Goal: Task Accomplishment & Management: Manage account settings

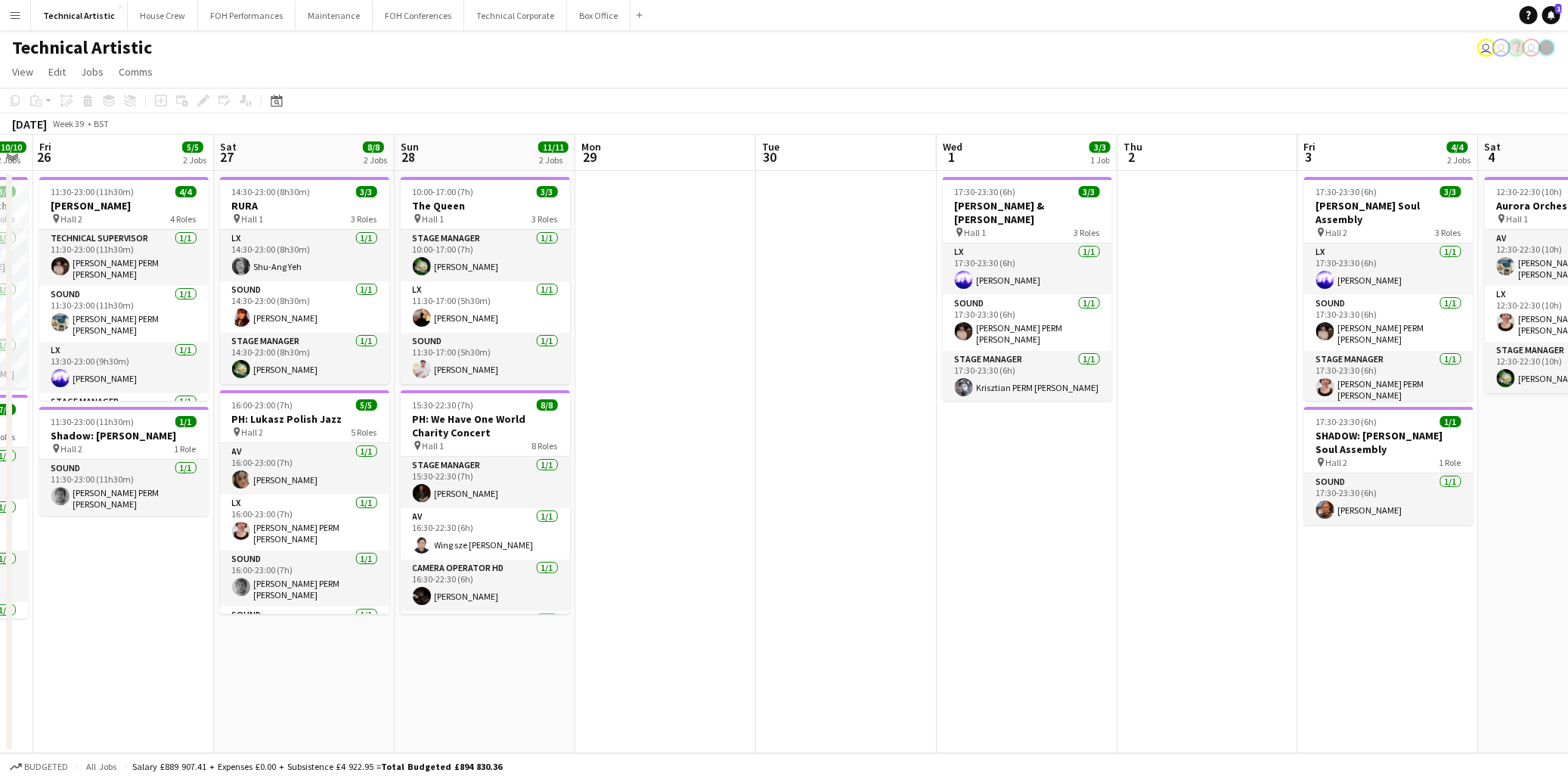
scroll to position [0, 655]
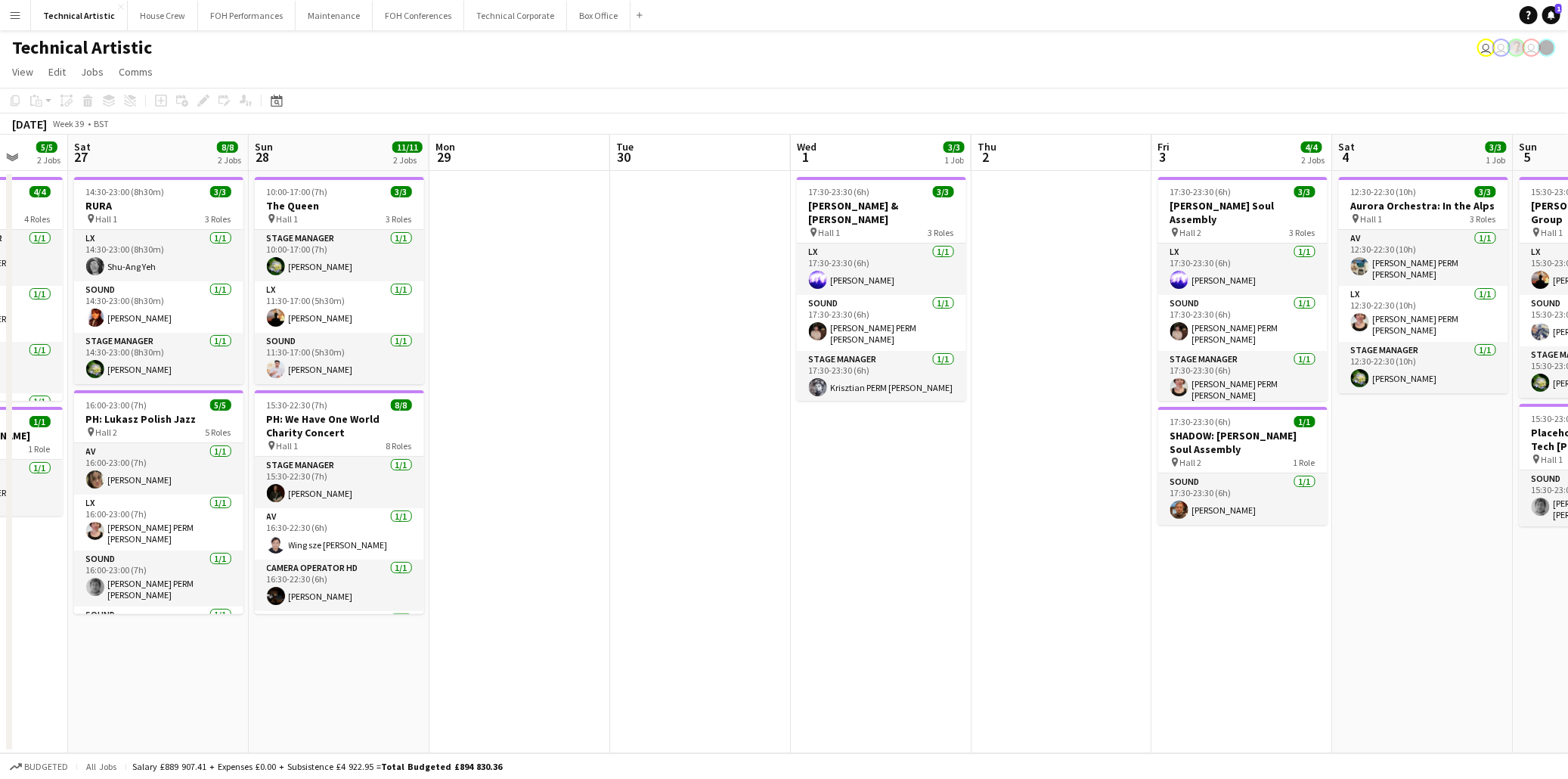
drag, startPoint x: 1327, startPoint y: 405, endPoint x: 671, endPoint y: 401, distance: 656.0
click at [671, 401] on app-calendar-viewport "Tue 23 1/1 1 Job Wed 24 Thu 25 10/10 2 Jobs Fri 26 5/5 2 Jobs Sat 27 8/8 2 Jobs…" at bounding box center [784, 444] width 1568 height 619
click at [916, 180] on app-job-card "17:30-23:30 (6h) 3/3 [PERSON_NAME] & [PERSON_NAME] pin Hall 1 3 Roles LX [DATE]…" at bounding box center [881, 289] width 169 height 224
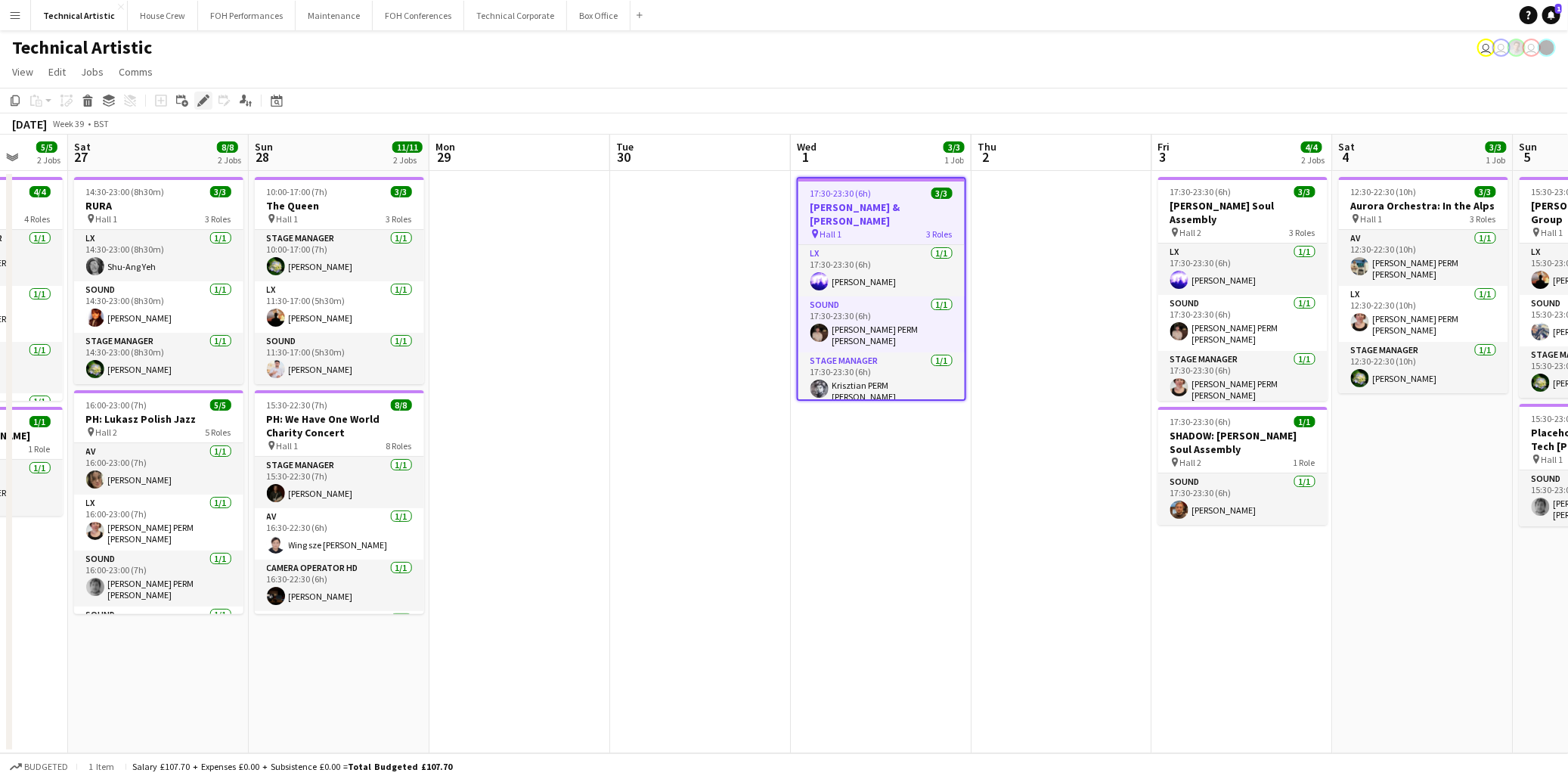
click at [194, 101] on div "Edit" at bounding box center [203, 100] width 18 height 18
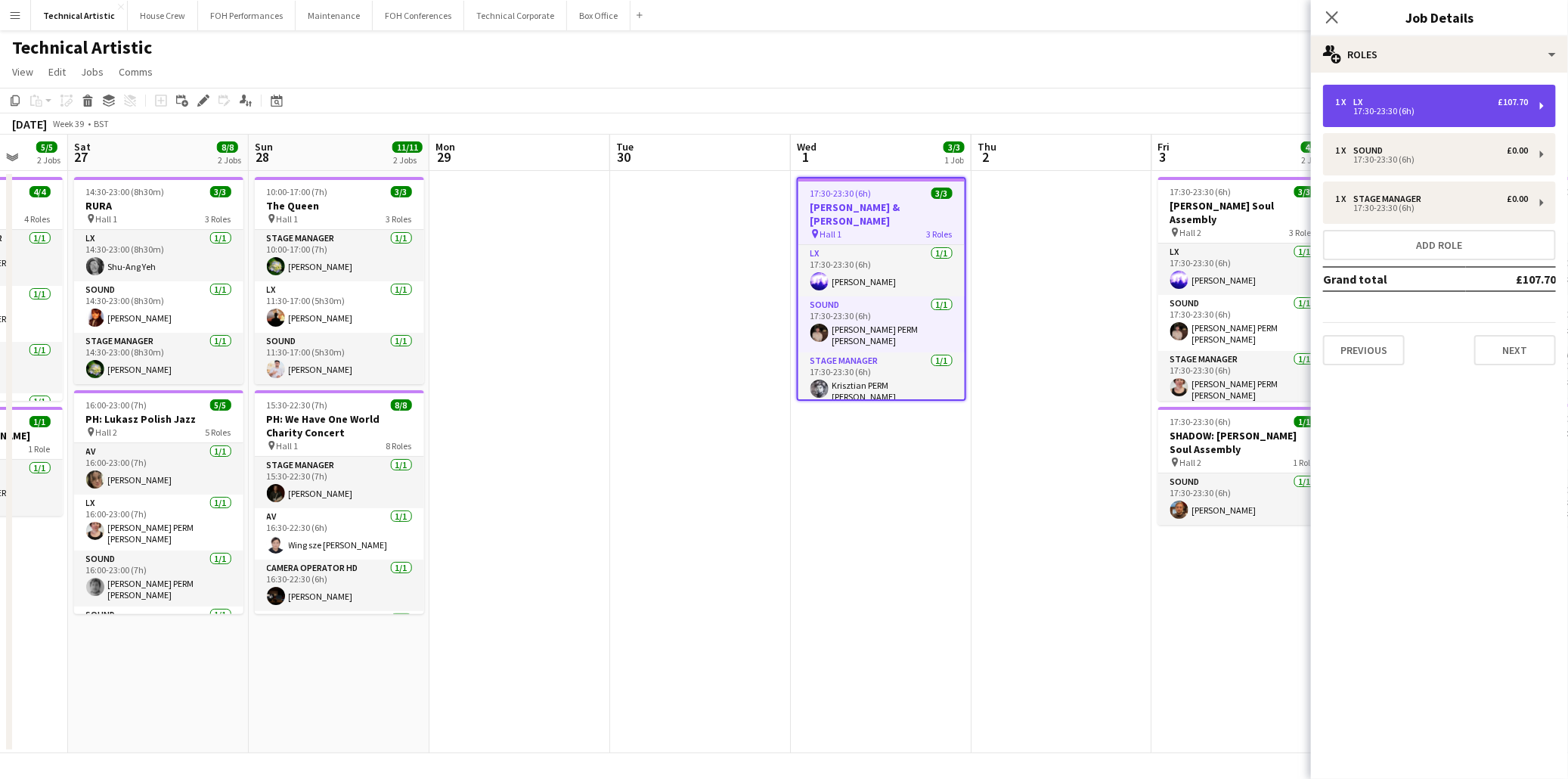
click at [1369, 107] on div "17:30-23:30 (6h)" at bounding box center [1432, 111] width 193 height 8
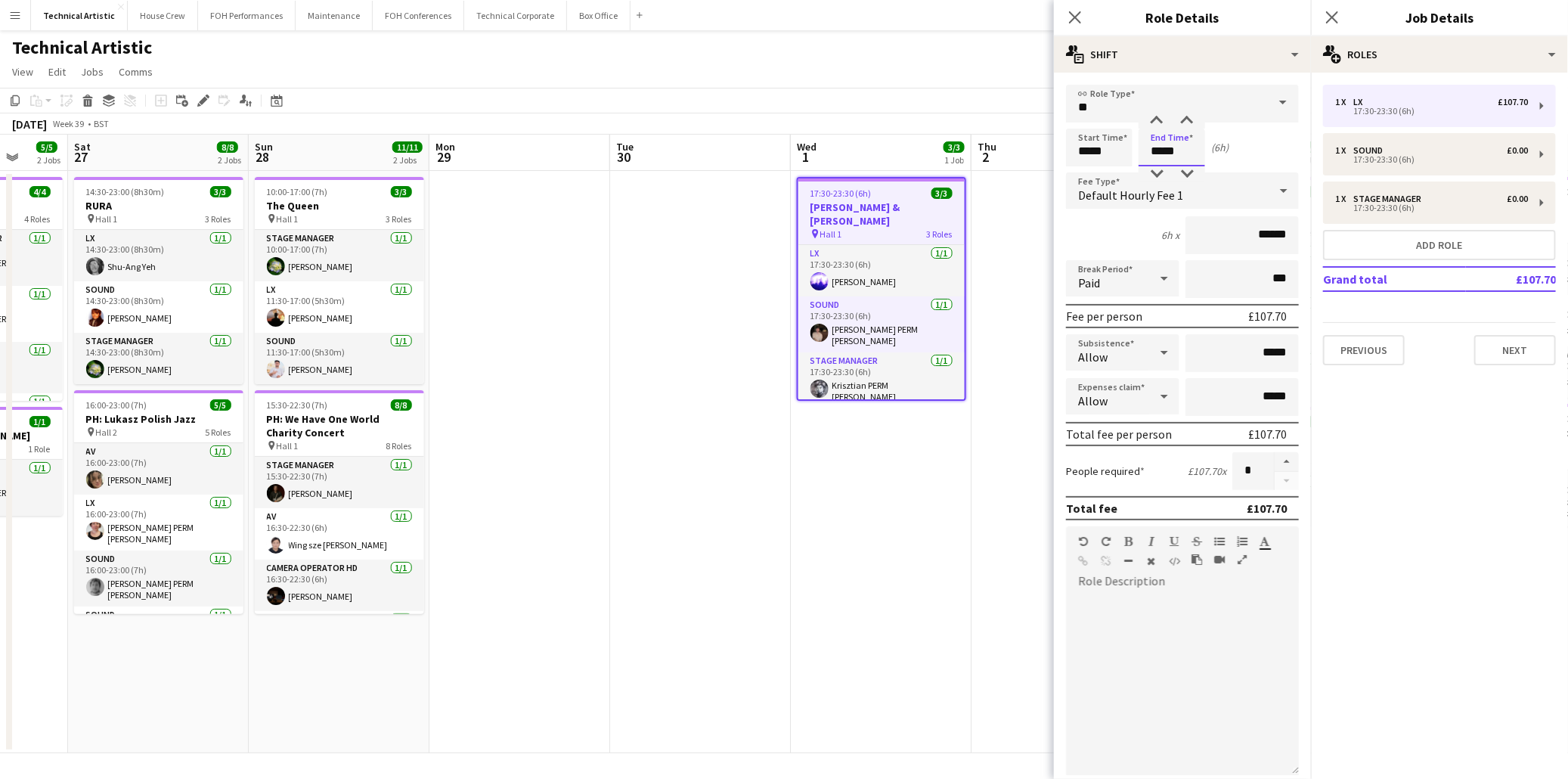
drag, startPoint x: 1180, startPoint y: 144, endPoint x: 1134, endPoint y: 148, distance: 46.2
click at [1134, 148] on div "Start Time ***** End Time ***** (6h)" at bounding box center [1182, 147] width 233 height 38
type input "*****"
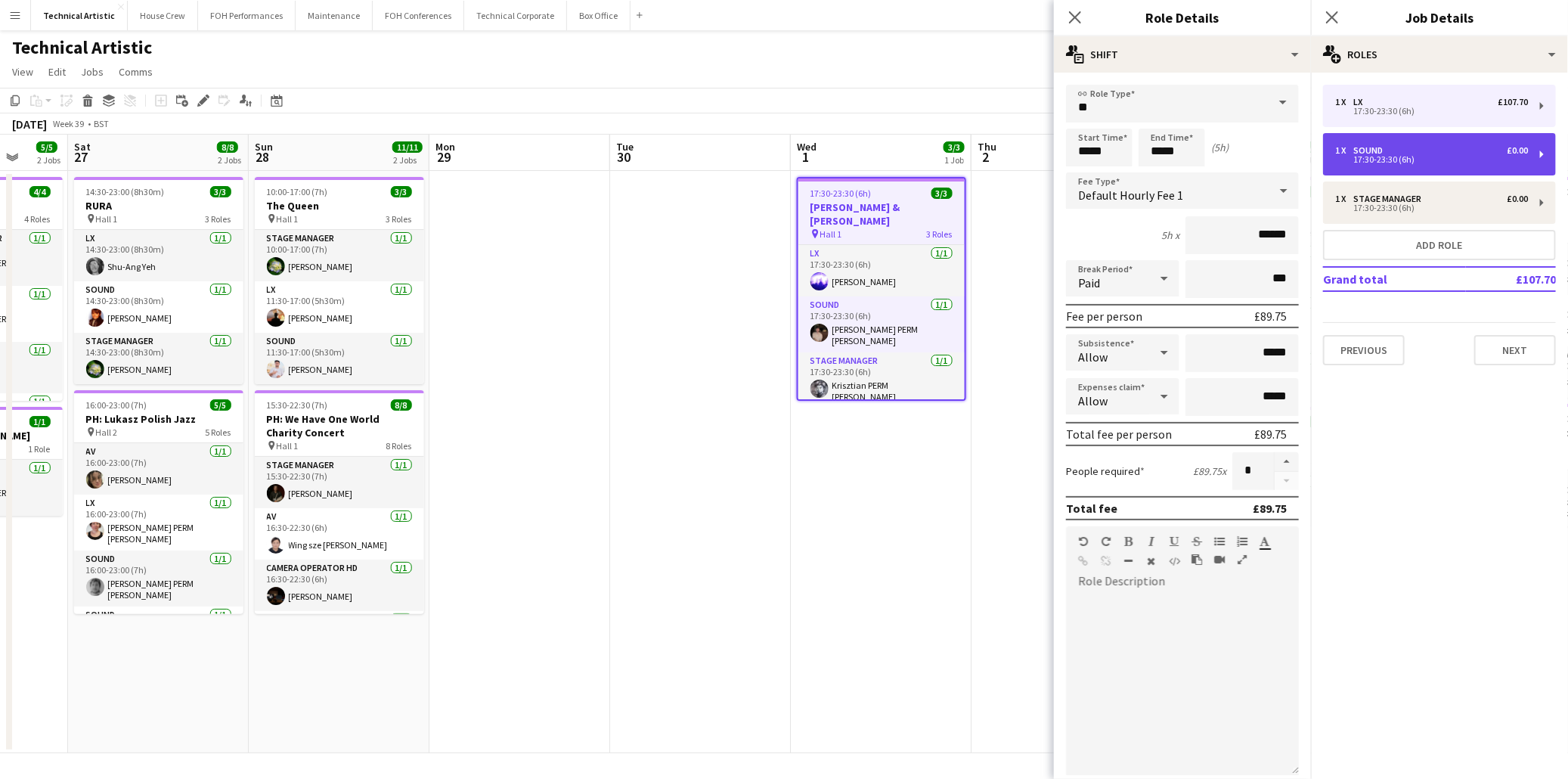
click at [1427, 163] on div "1 x Sound £0.00 17:30-23:30 (6h)" at bounding box center [1439, 155] width 233 height 42
type input "*****"
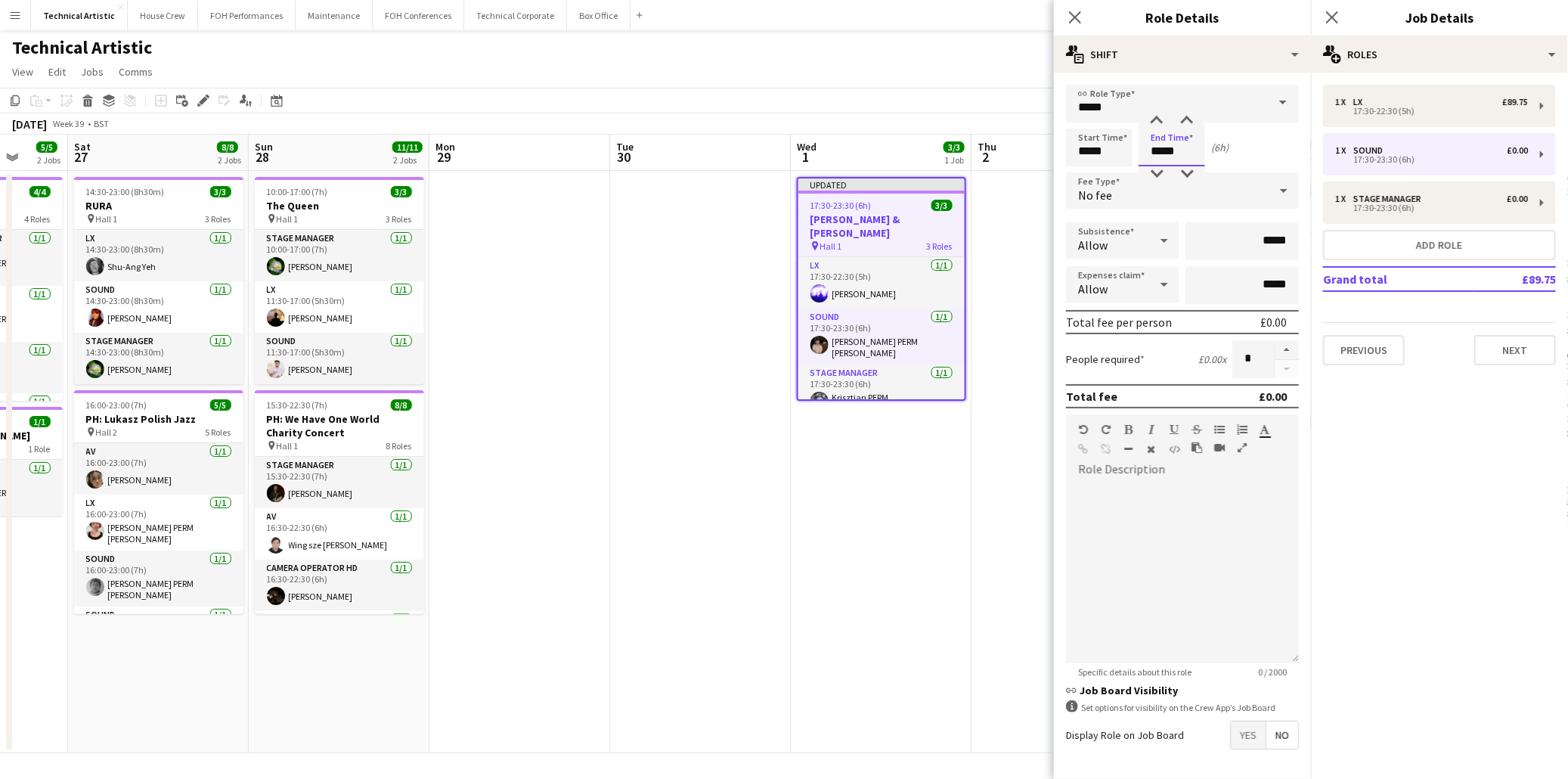
drag, startPoint x: 1180, startPoint y: 153, endPoint x: 1094, endPoint y: 148, distance: 86.1
click at [1094, 148] on div "Start Time ***** End Time ***** (6h)" at bounding box center [1182, 147] width 233 height 38
type input "*****"
drag, startPoint x: 1377, startPoint y: 209, endPoint x: 1295, endPoint y: 187, distance: 84.9
click at [1377, 207] on div "17:30-23:30 (6h)" at bounding box center [1432, 208] width 193 height 8
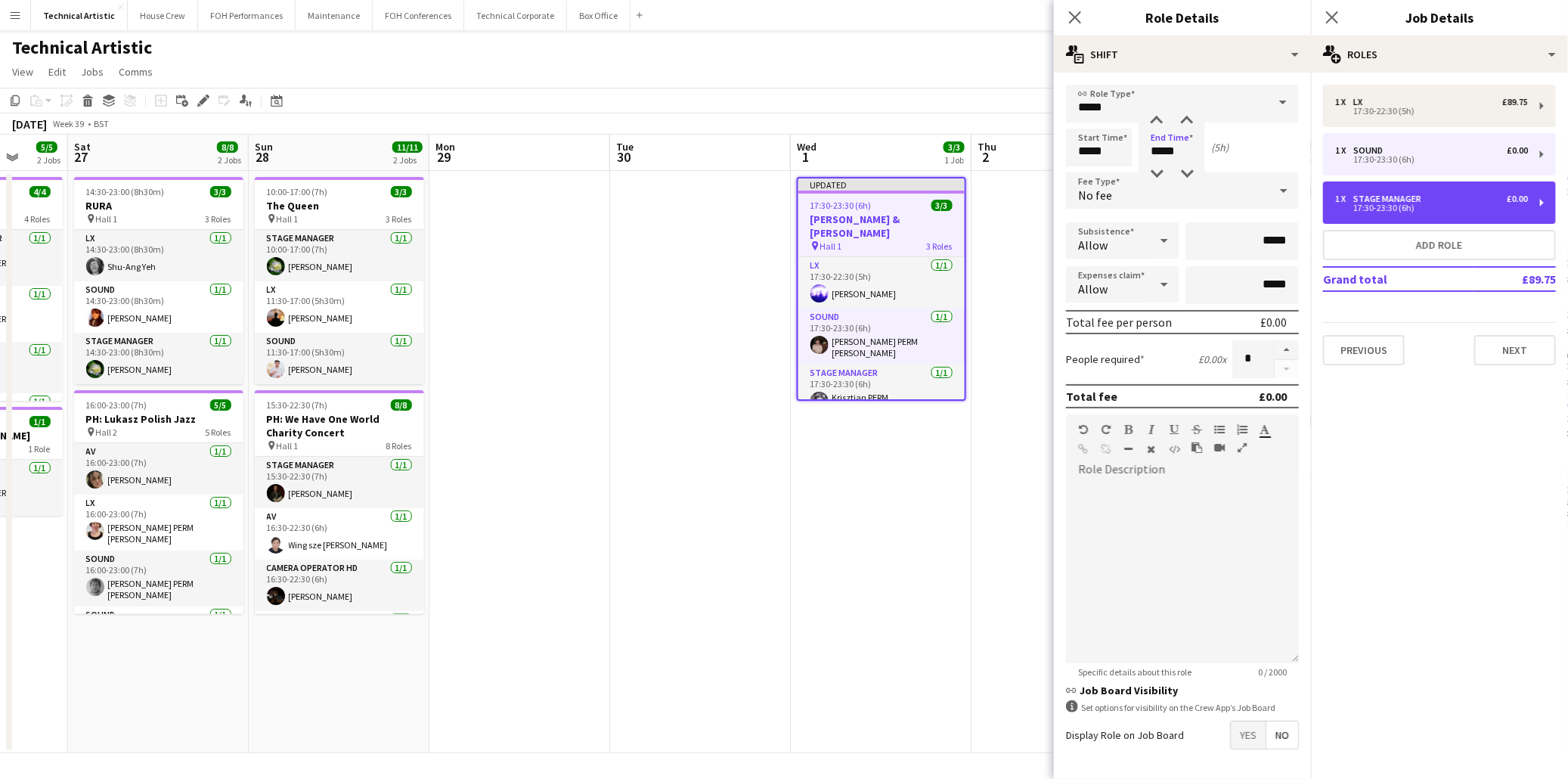
type input "**********"
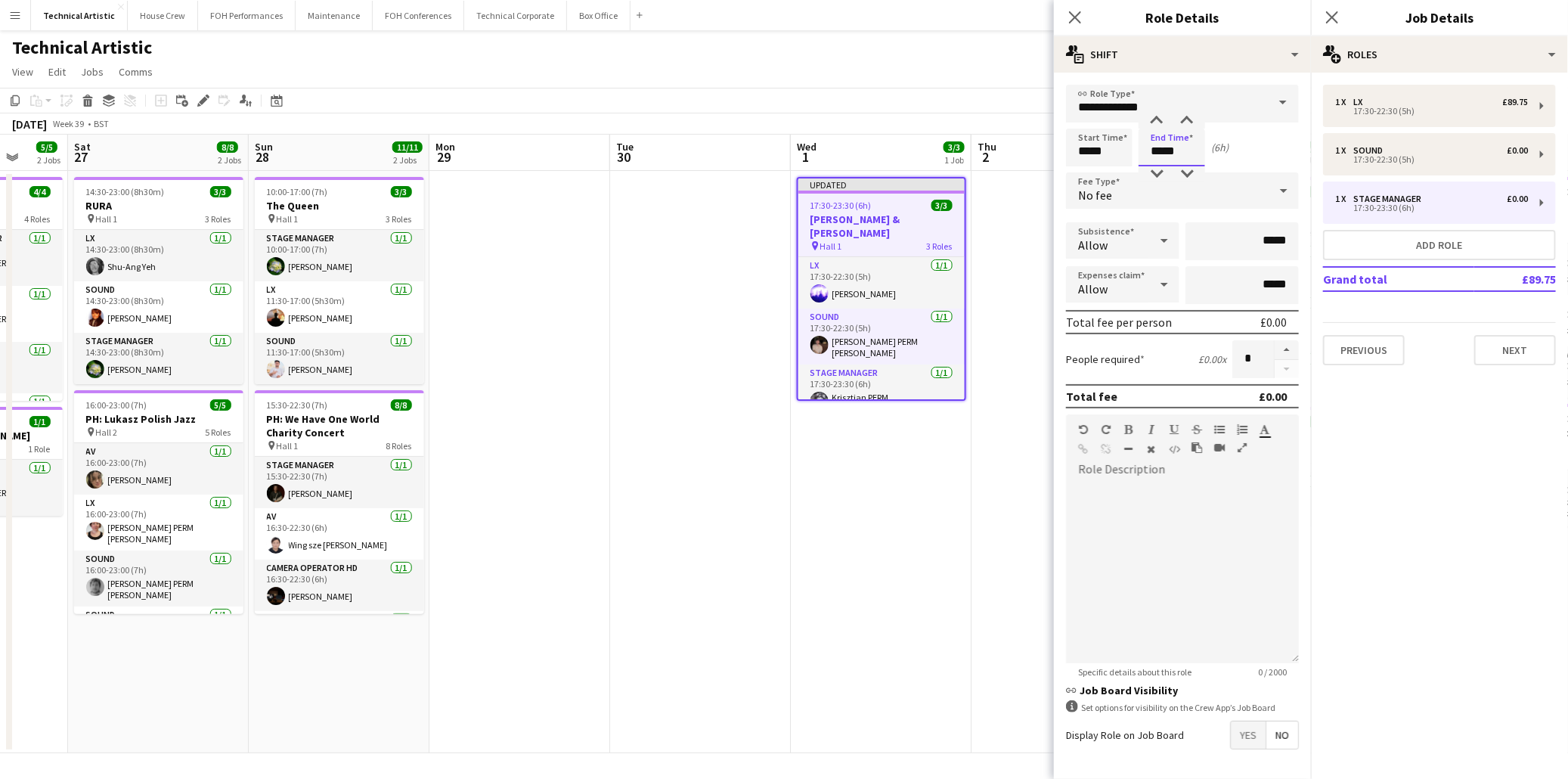
drag, startPoint x: 1075, startPoint y: 155, endPoint x: 1002, endPoint y: 155, distance: 73.0
click at [1002, 155] on body "Menu Boards Boards Boards All jobs Status Workforce Workforce My Workforce Recr…" at bounding box center [784, 389] width 1568 height 779
type input "*****"
click at [1076, 18] on icon at bounding box center [1075, 17] width 14 height 14
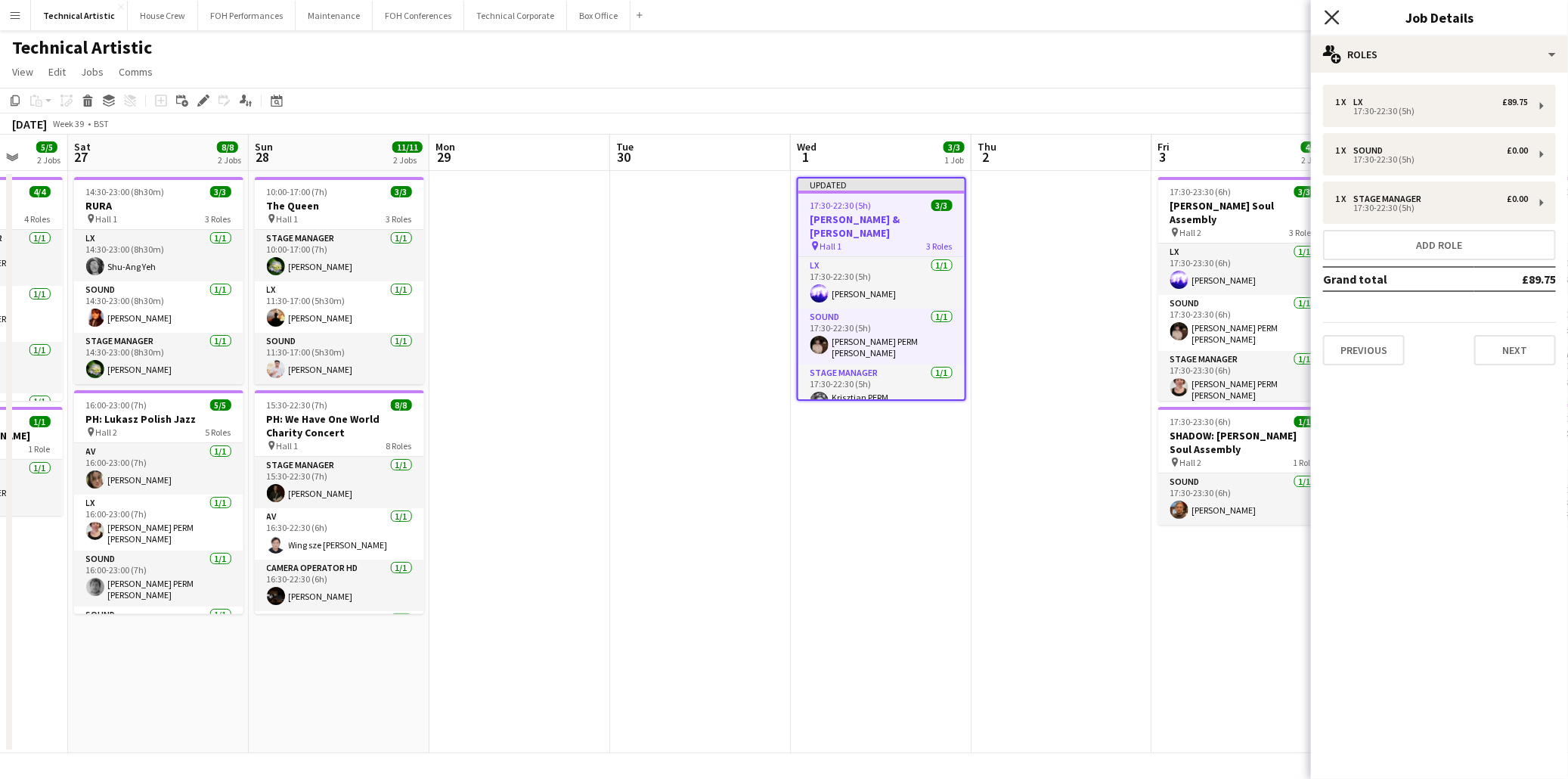
click at [1334, 13] on icon "Close pop-in" at bounding box center [1332, 17] width 14 height 14
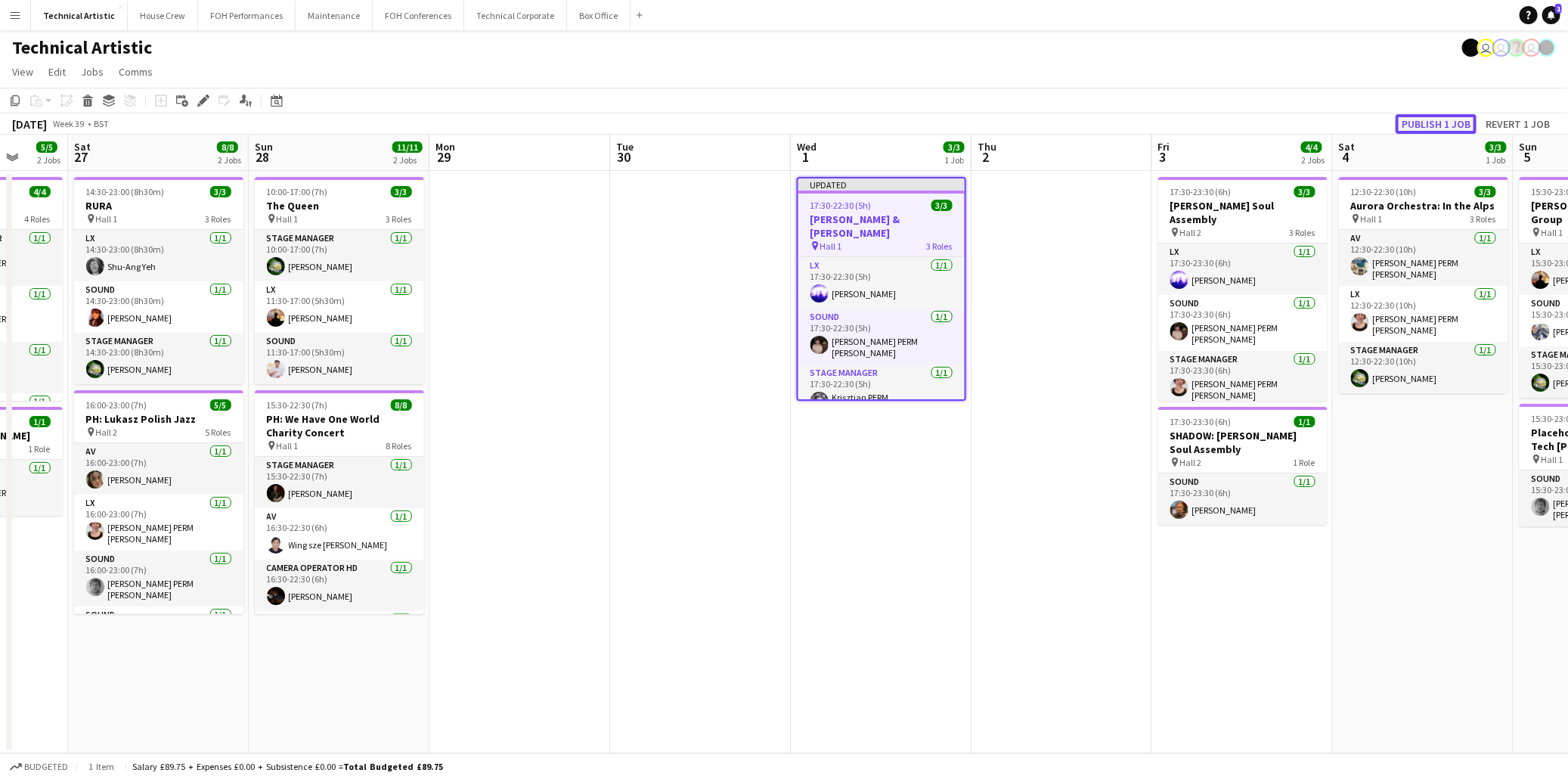
click at [1426, 123] on button "Publish 1 job" at bounding box center [1436, 124] width 81 height 19
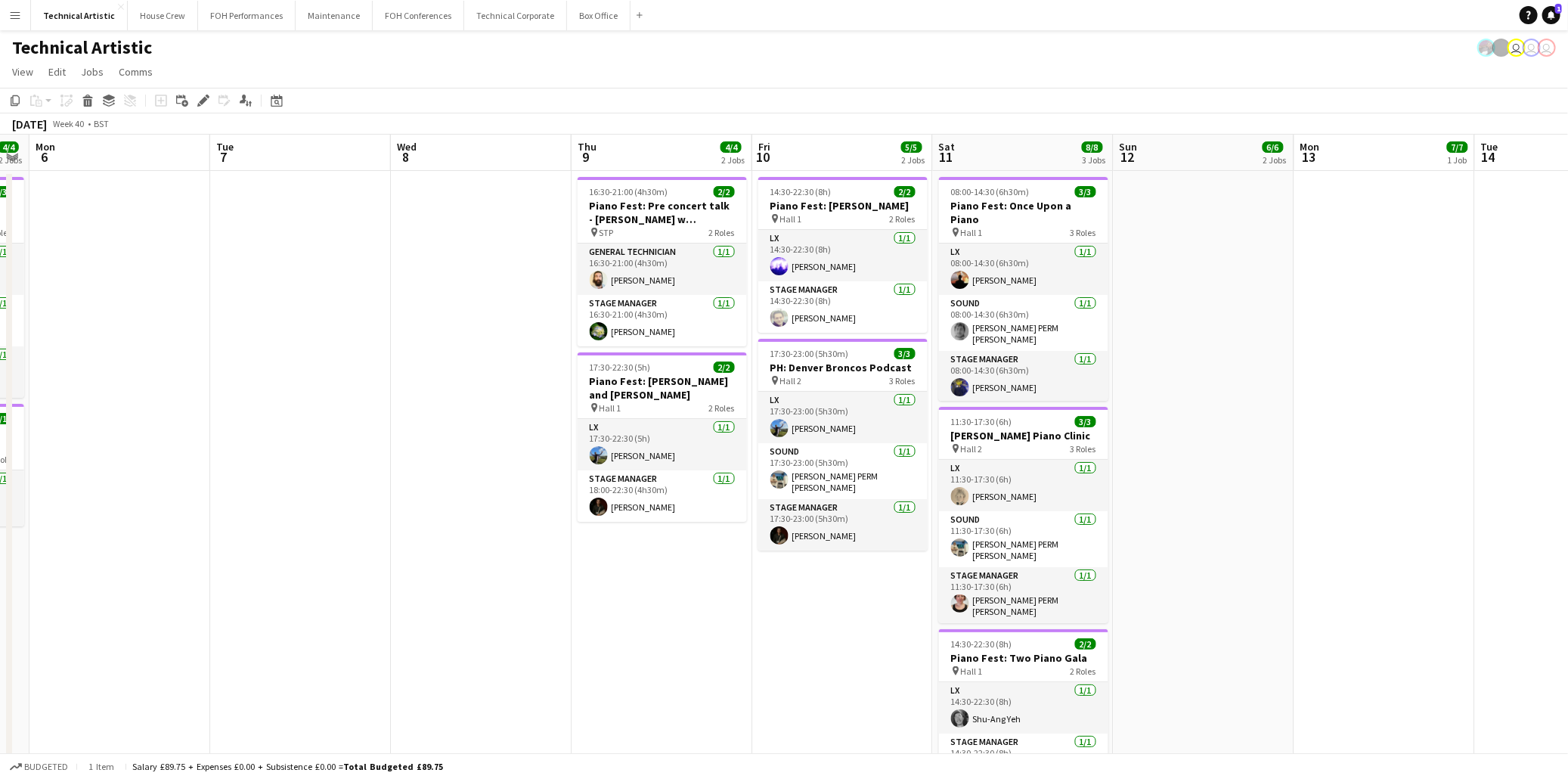
drag, startPoint x: 1065, startPoint y: 593, endPoint x: 379, endPoint y: 562, distance: 686.7
click at [68, 587] on app-calendar-viewport "Wed 1 3/3 1 Job Thu 2 Fri 3 4/4 2 Jobs Sat 4 3/3 1 Job Sun 5 4/4 2 Jobs Mon 6 T…" at bounding box center [784, 484] width 1568 height 700
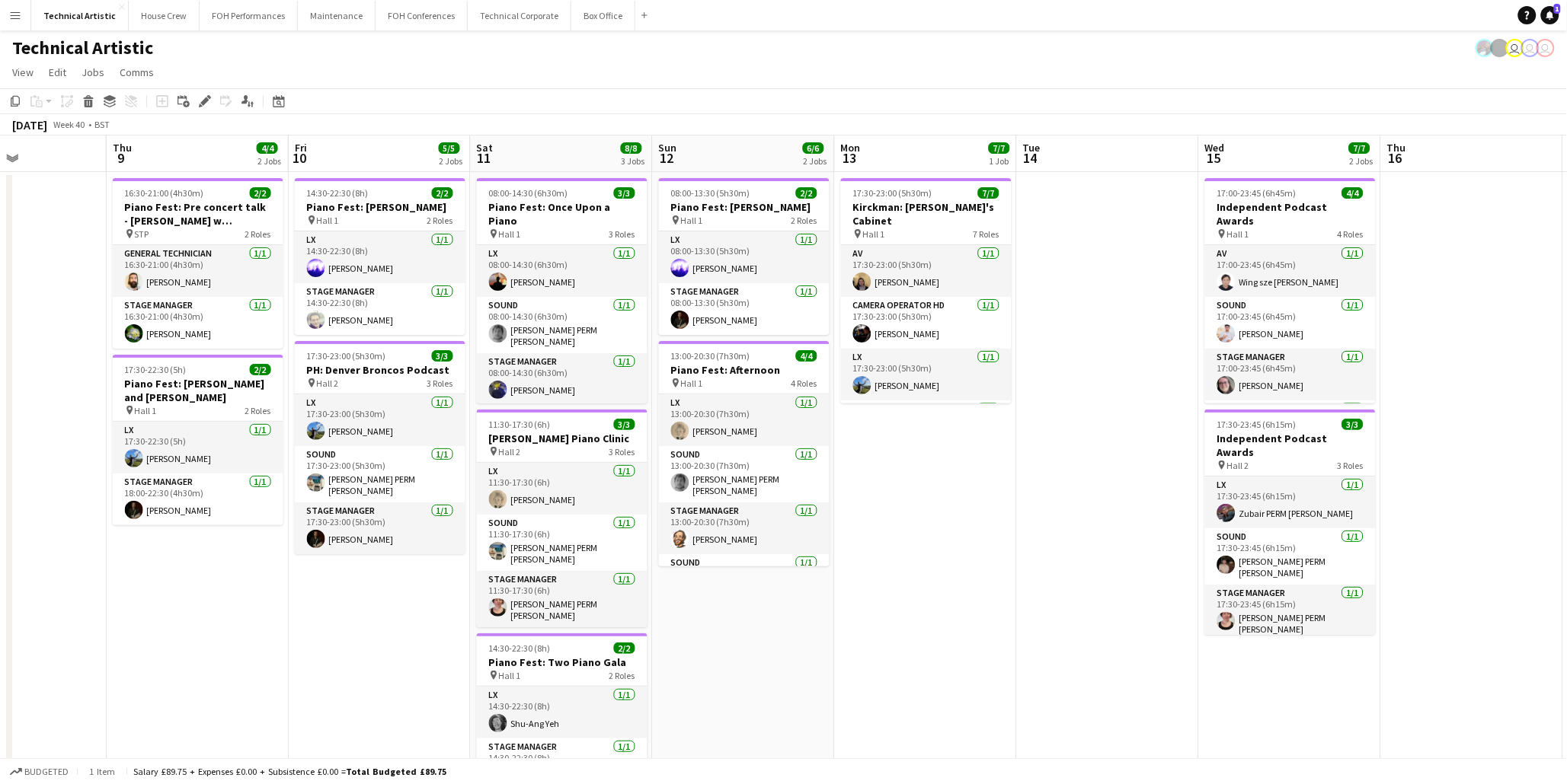
scroll to position [0, 629]
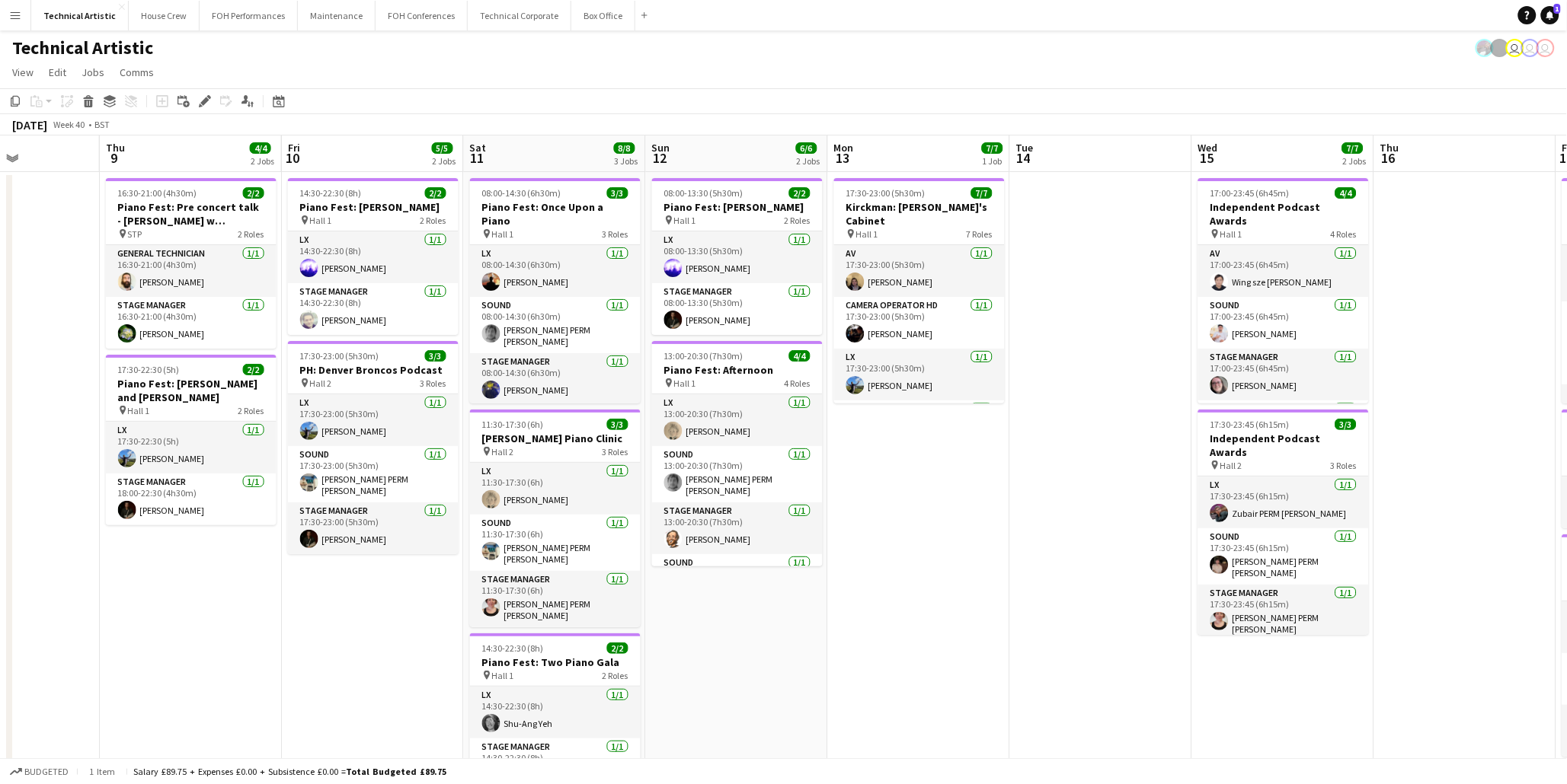
drag, startPoint x: 1020, startPoint y: 634, endPoint x: 193, endPoint y: 628, distance: 827.0
click at [193, 628] on app-calendar-viewport "Sun 5 4/4 2 Jobs Mon 6 Tue 7 Wed 8 Thu 9 4/4 2 Jobs Fri 10 5/5 2 Jobs Sat 11 8/…" at bounding box center [784, 514] width 1567 height 757
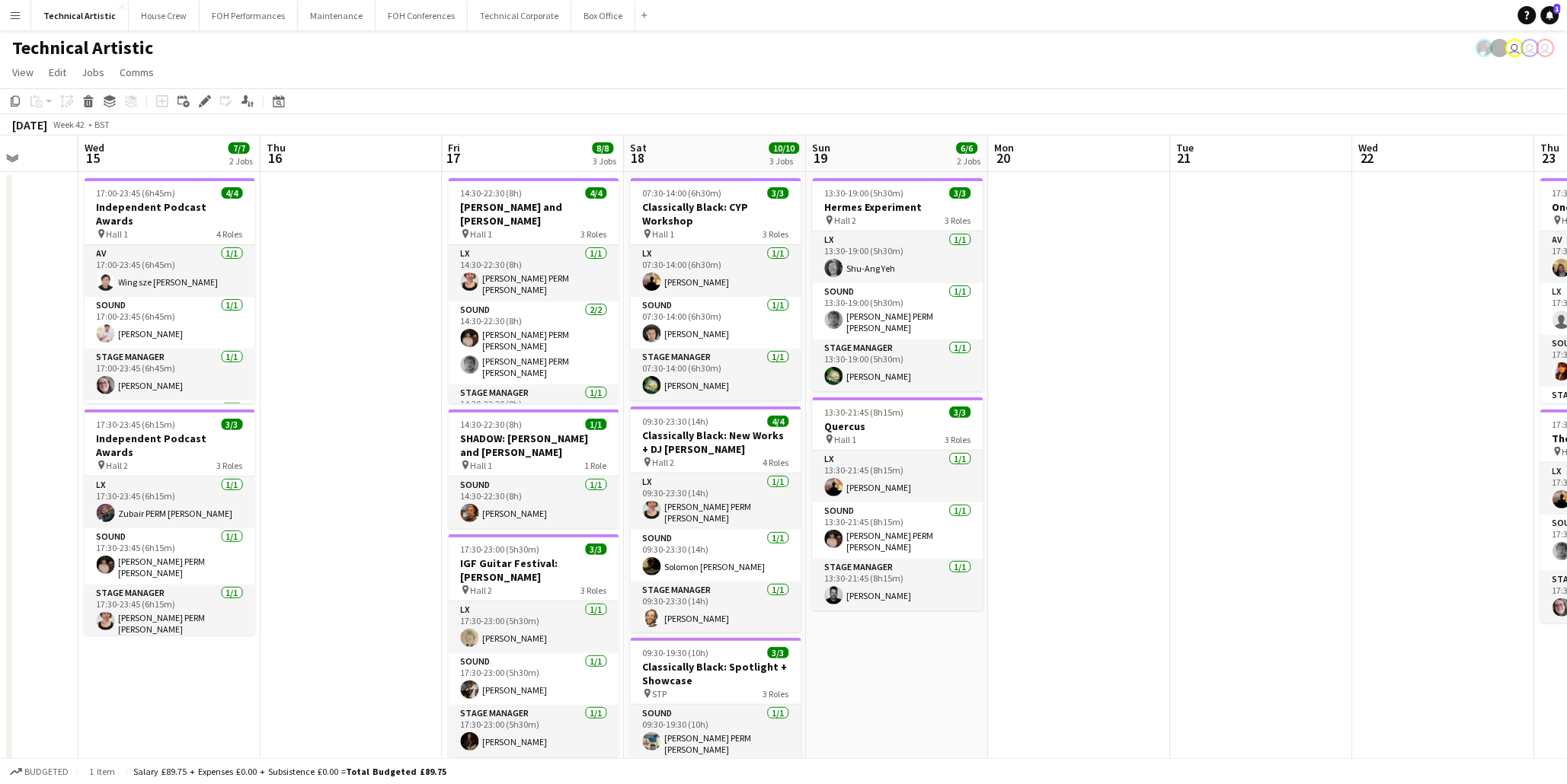
scroll to position [0, 424]
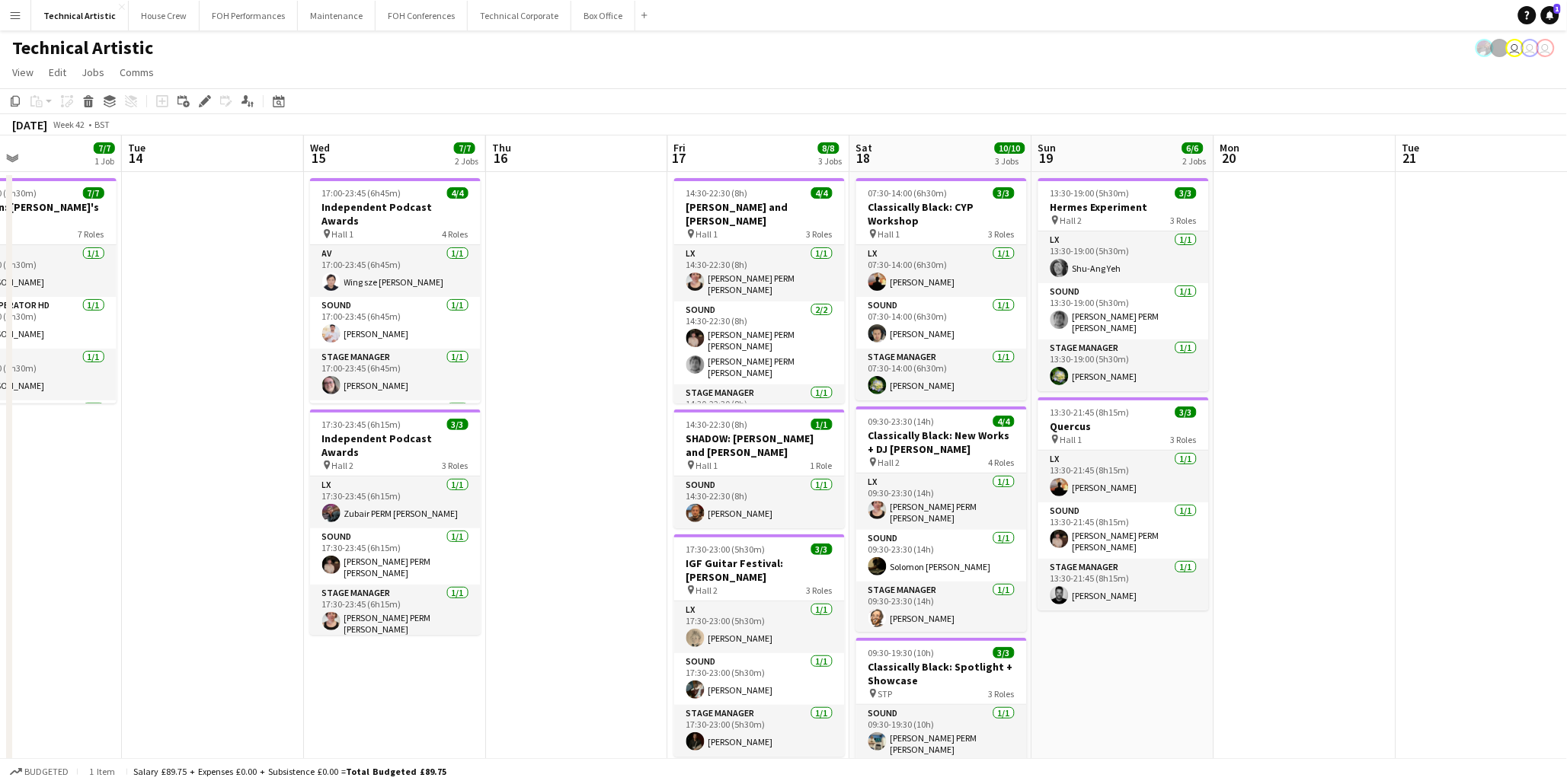
drag, startPoint x: 1417, startPoint y: 504, endPoint x: 529, endPoint y: 552, distance: 889.3
click at [529, 552] on app-calendar-viewport "Sat 11 8/8 3 Jobs Sun 12 6/6 2 Jobs Mon 13 7/7 1 Job Tue 14 Wed 15 7/7 2 Jobs T…" at bounding box center [784, 514] width 1567 height 757
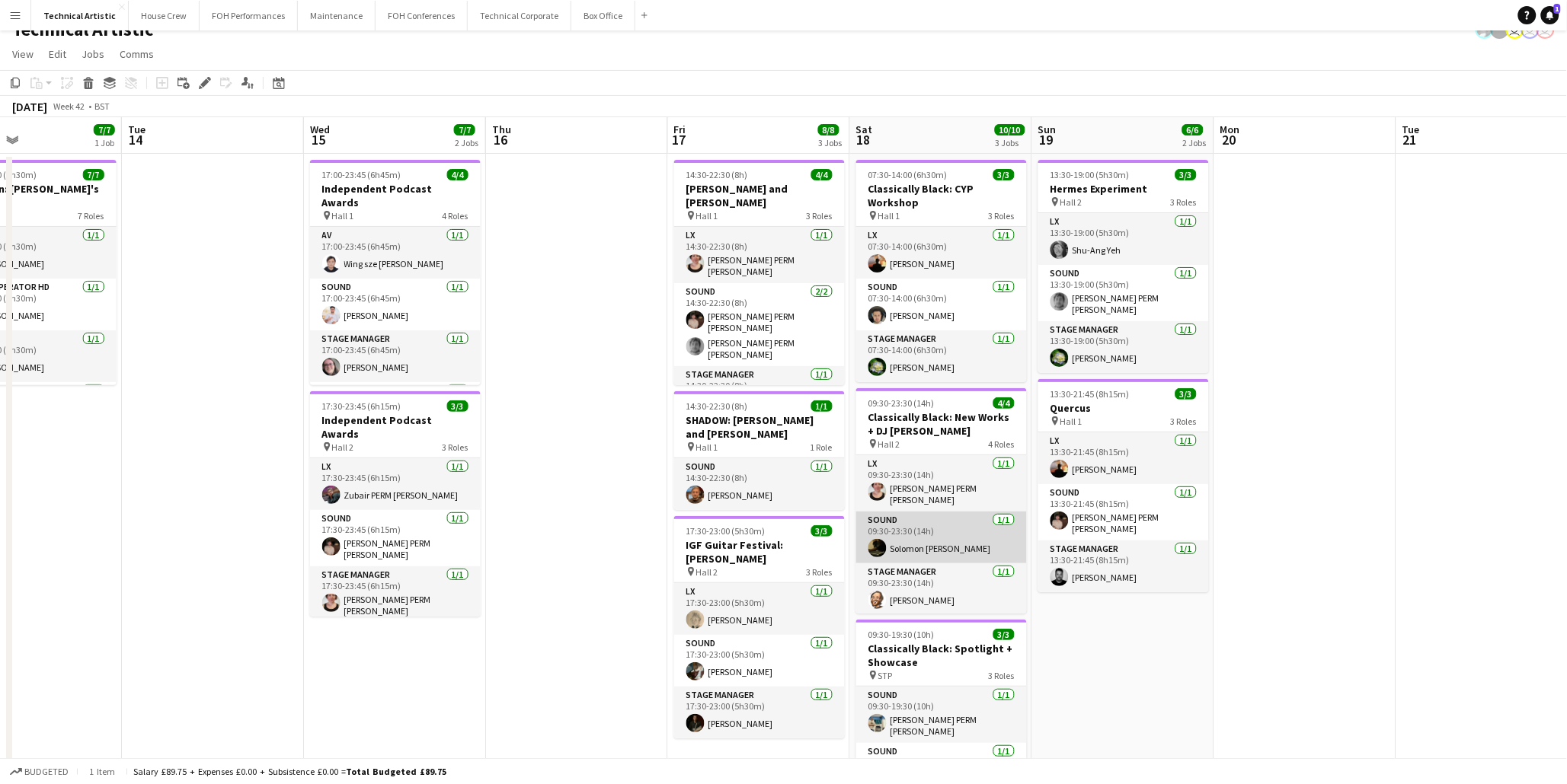
scroll to position [0, 0]
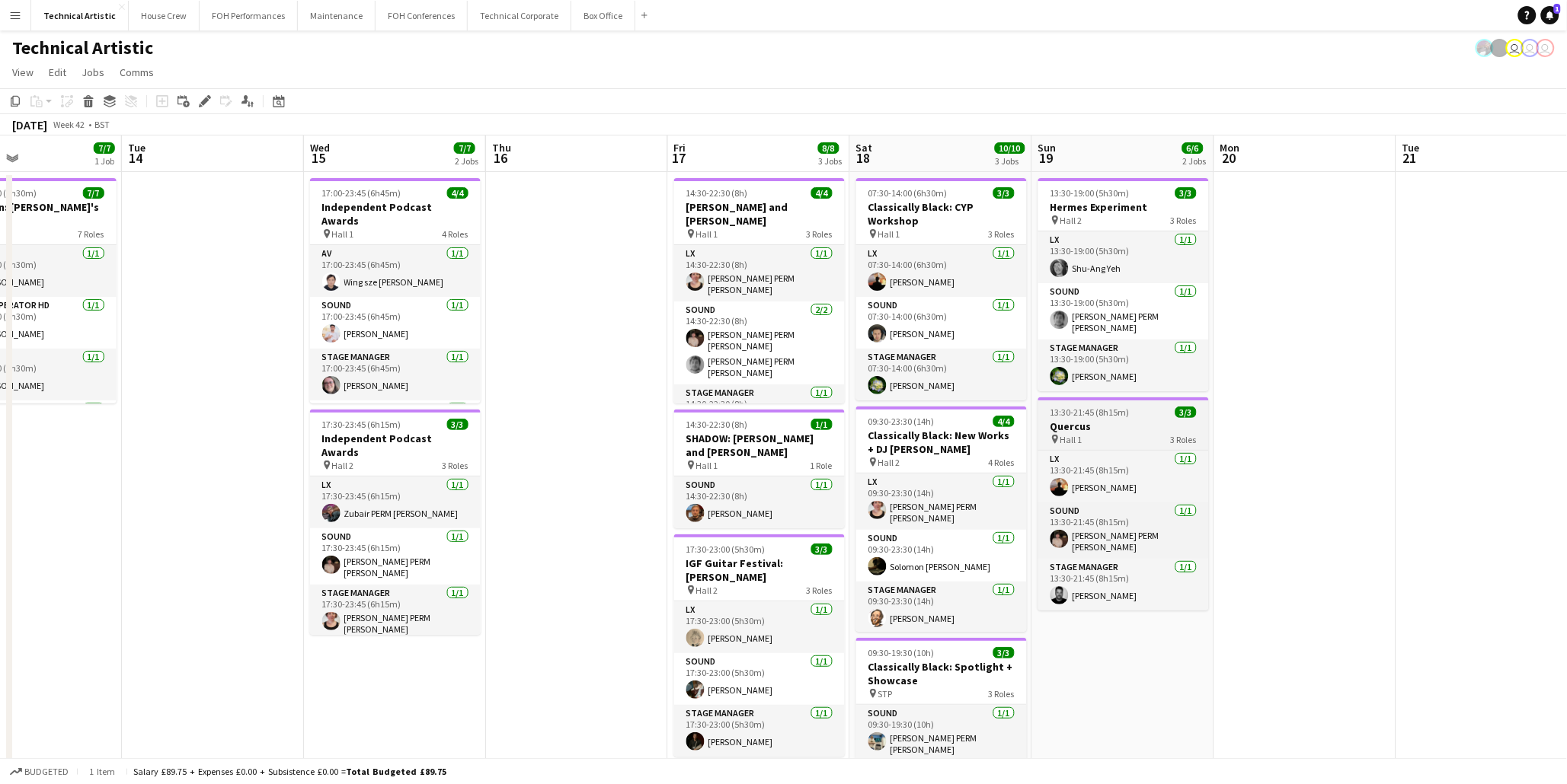
click at [1072, 407] on span "13:30-21:45 (8h15m)" at bounding box center [1090, 412] width 80 height 11
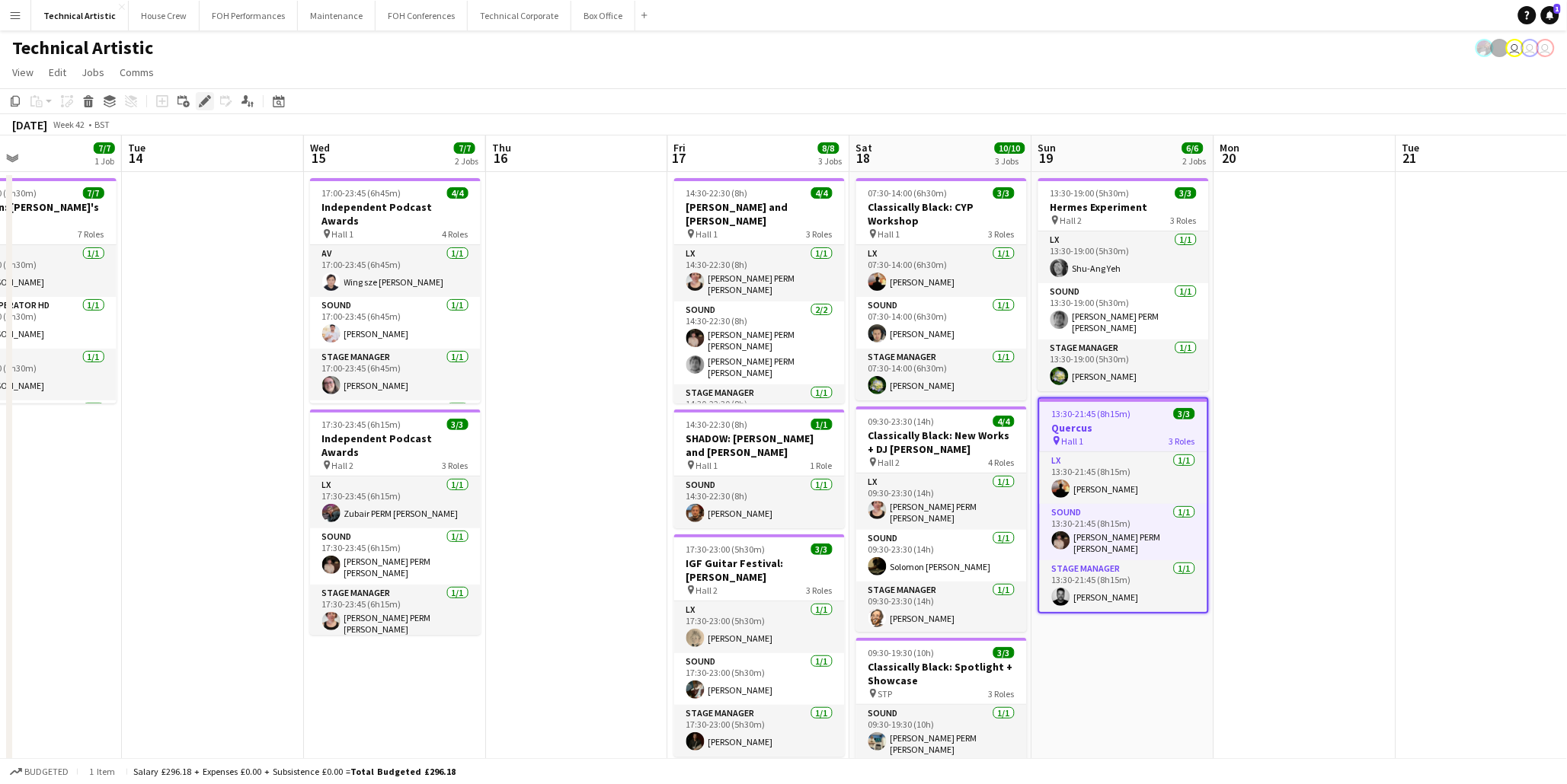
click at [203, 108] on div "Edit" at bounding box center [204, 101] width 19 height 19
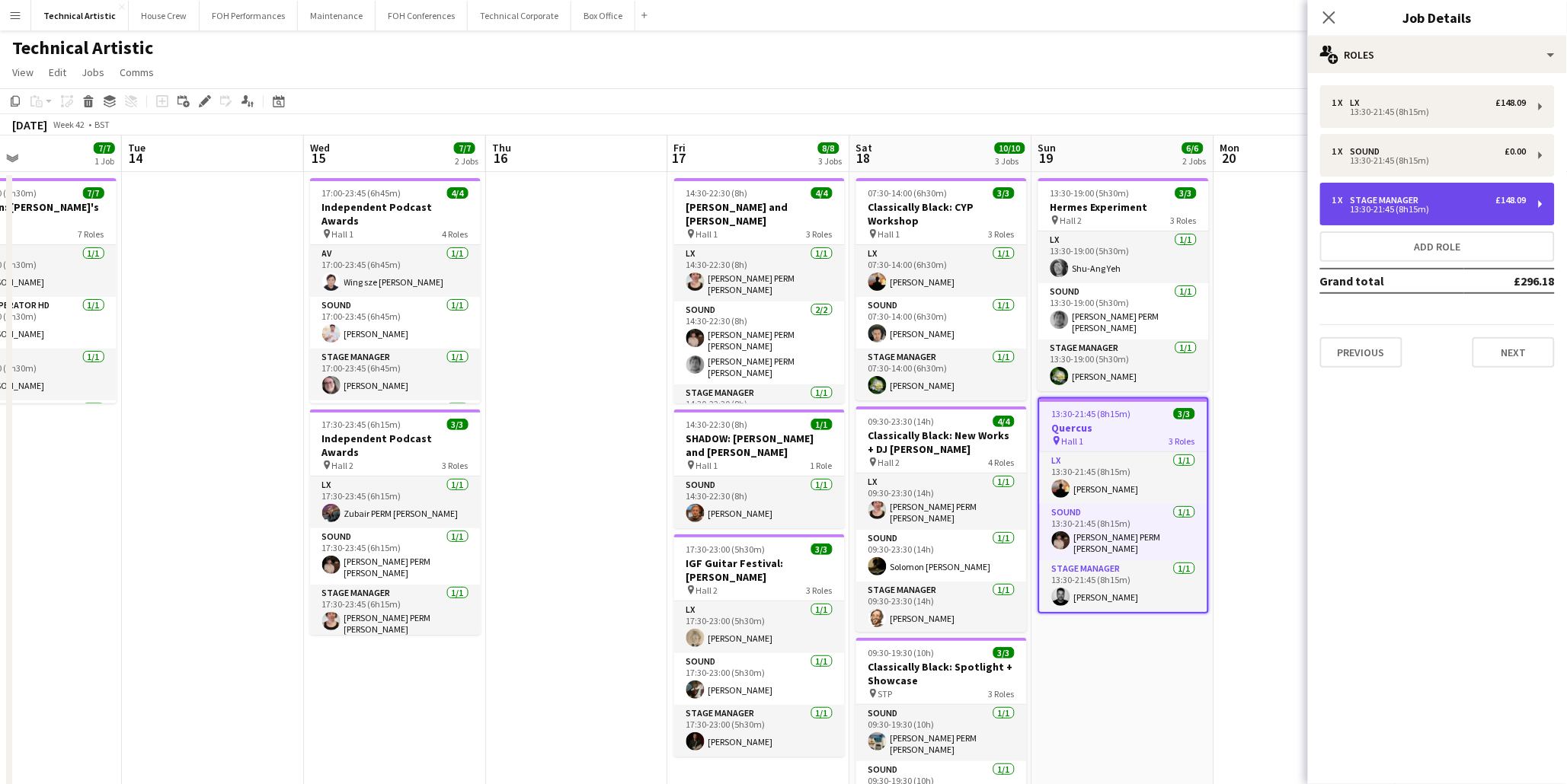
click at [1459, 206] on div "13:30-21:45 (8h15m)" at bounding box center [1429, 209] width 195 height 8
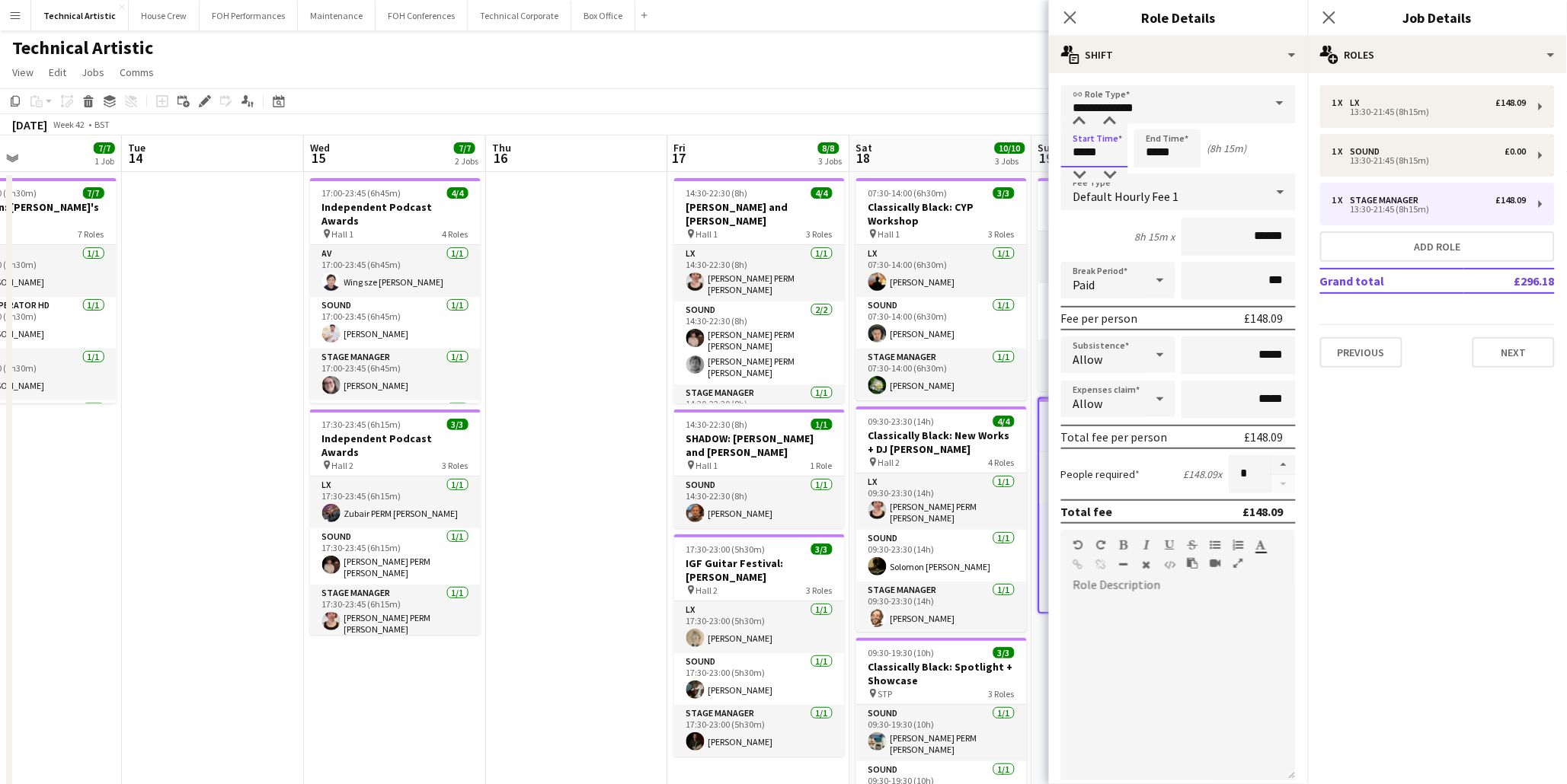
drag, startPoint x: 1110, startPoint y: 148, endPoint x: 962, endPoint y: 148, distance: 148.0
click at [962, 148] on body "Menu Boards Boards Boards All jobs Status Workforce Workforce My Workforce Recr…" at bounding box center [784, 460] width 1567 height 919
type input "*****"
click at [1079, 19] on app-icon "Close pop-in" at bounding box center [1070, 18] width 22 height 22
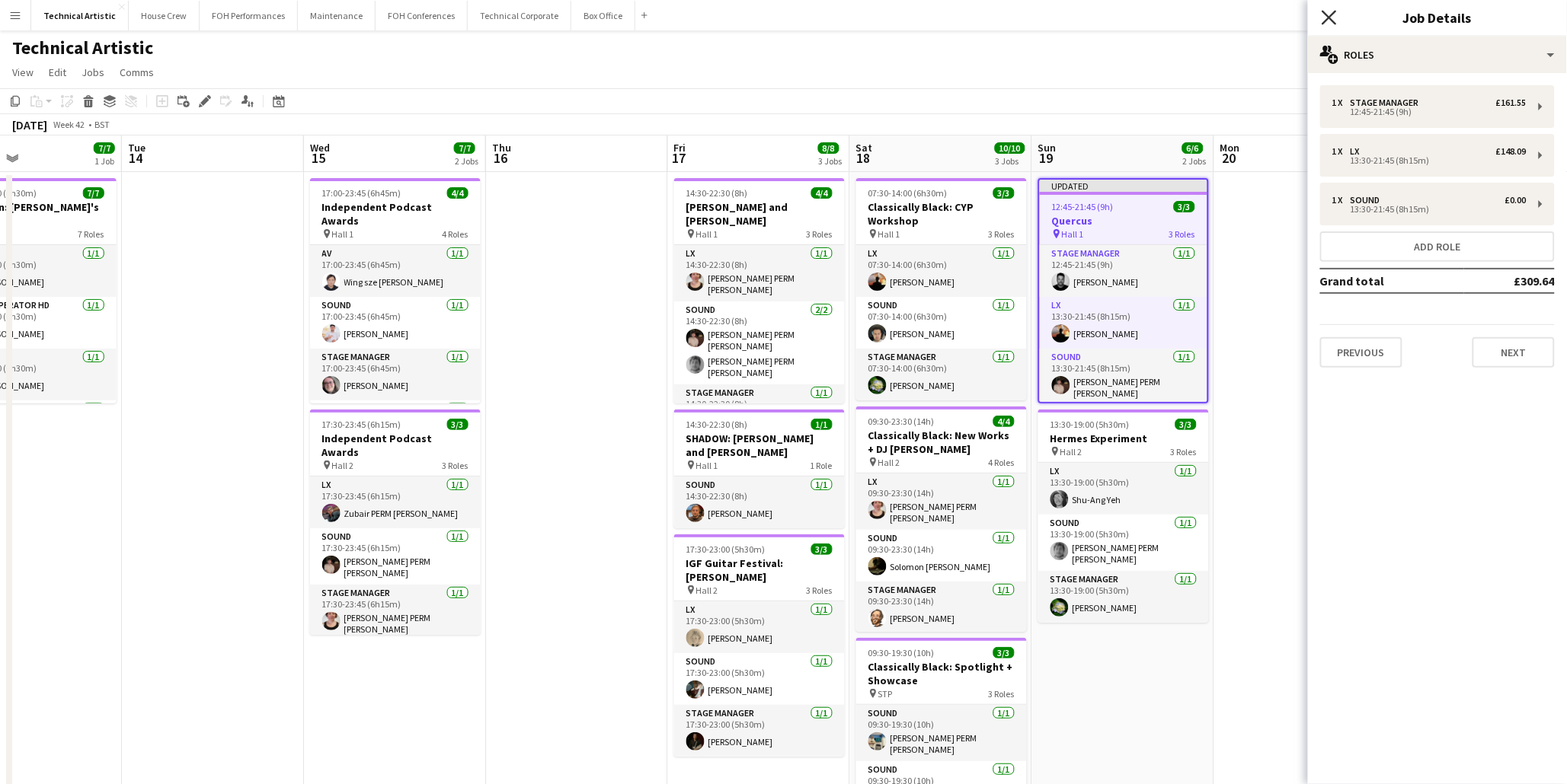
click at [1331, 24] on icon "Close pop-in" at bounding box center [1328, 17] width 14 height 14
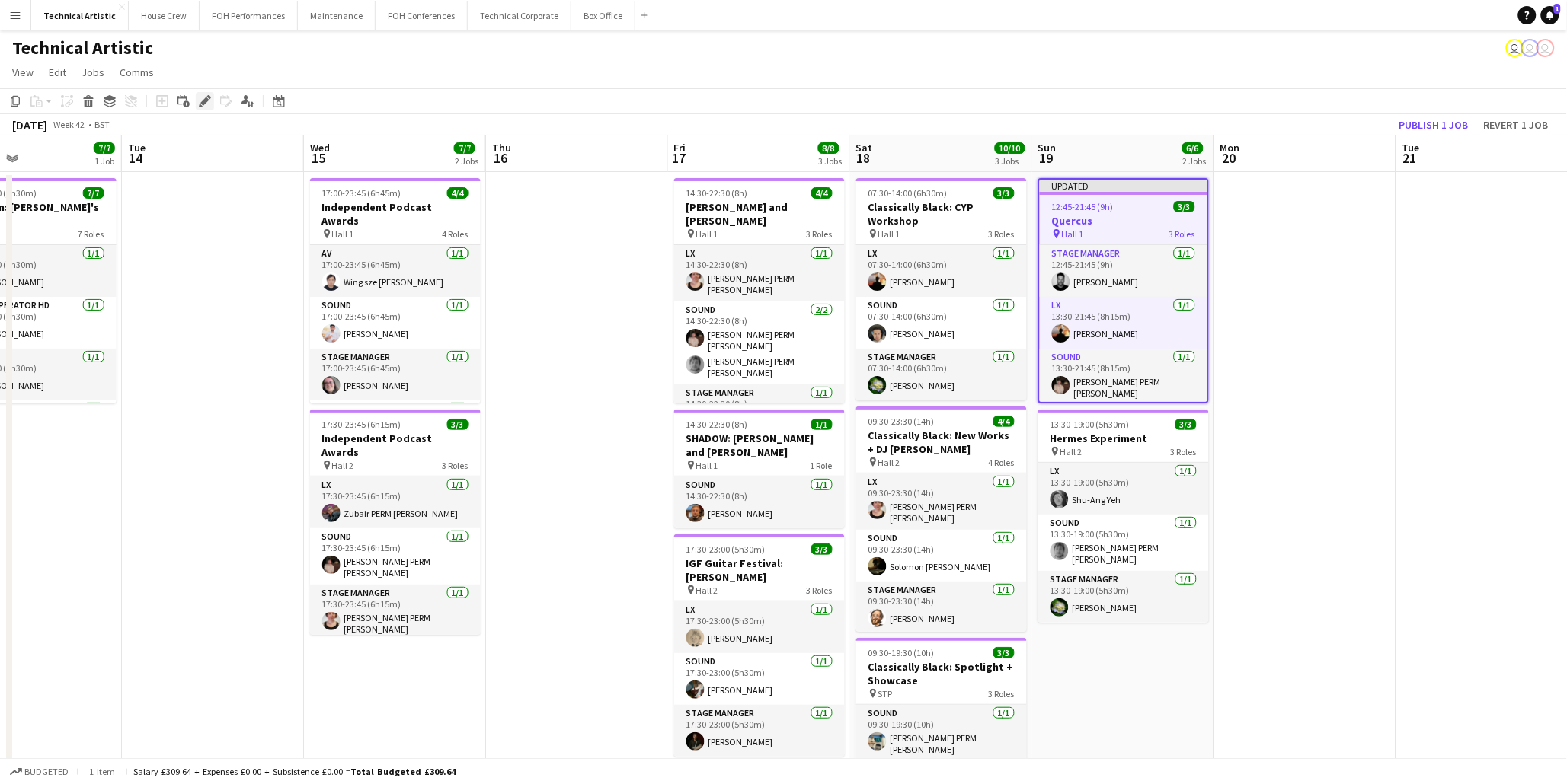
click at [206, 102] on icon "Edit" at bounding box center [205, 102] width 12 height 12
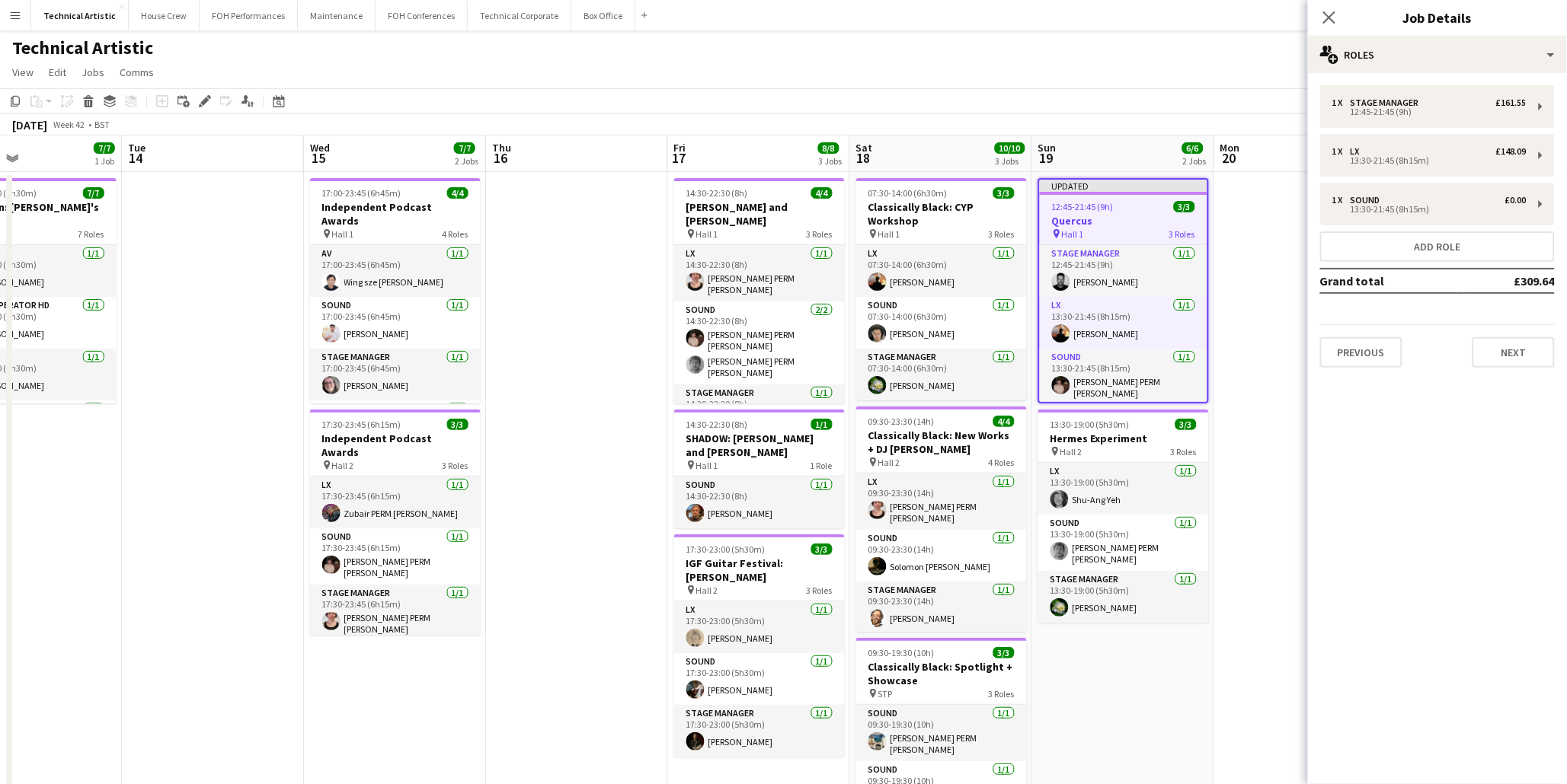
click at [623, 95] on app-toolbar "Copy Paste Paste Ctrl+V Paste with crew Ctrl+Shift+V Paste linked Job [GEOGRAPH…" at bounding box center [784, 101] width 1567 height 26
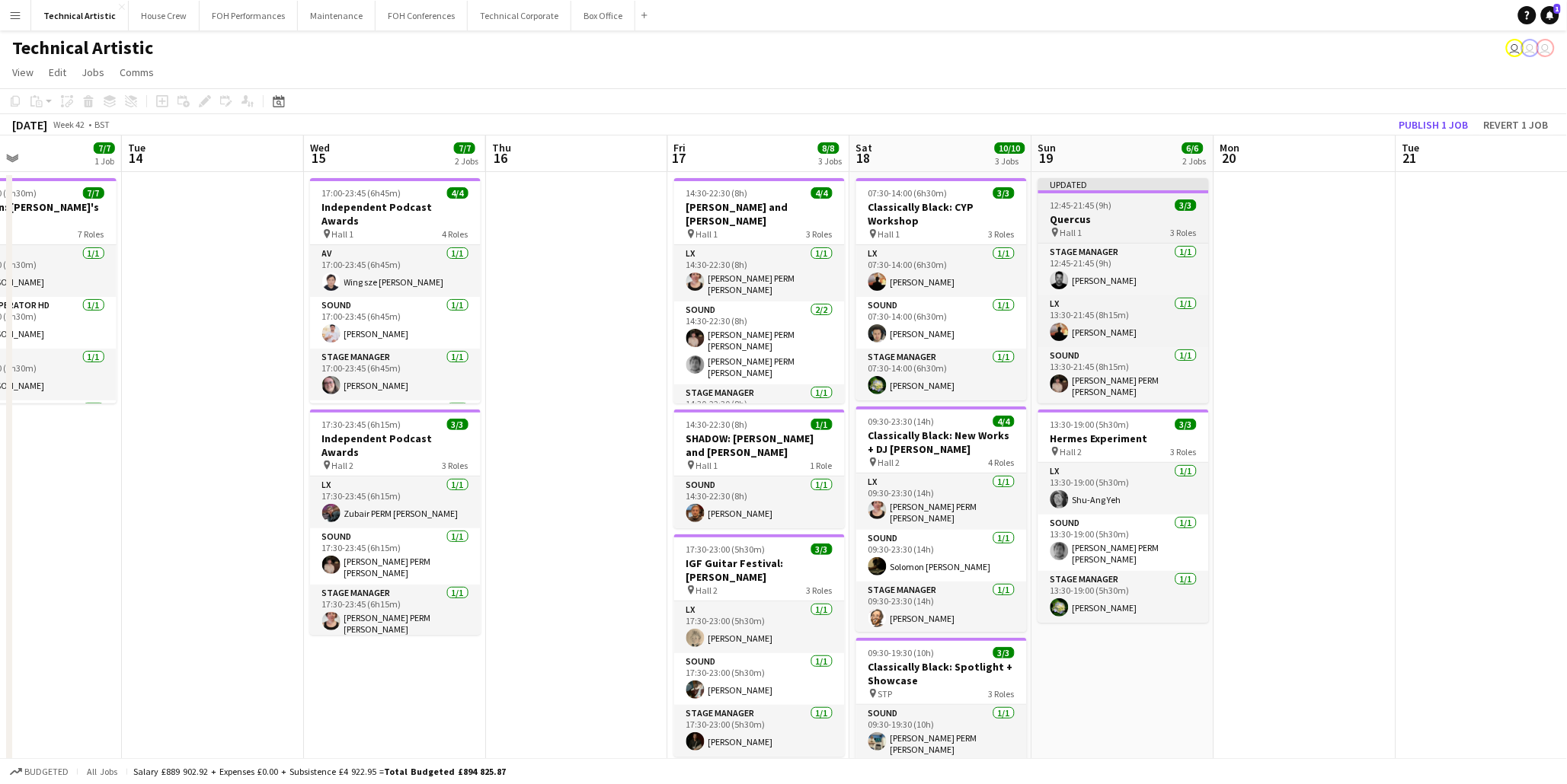
click at [1127, 183] on div "Updated" at bounding box center [1123, 185] width 171 height 12
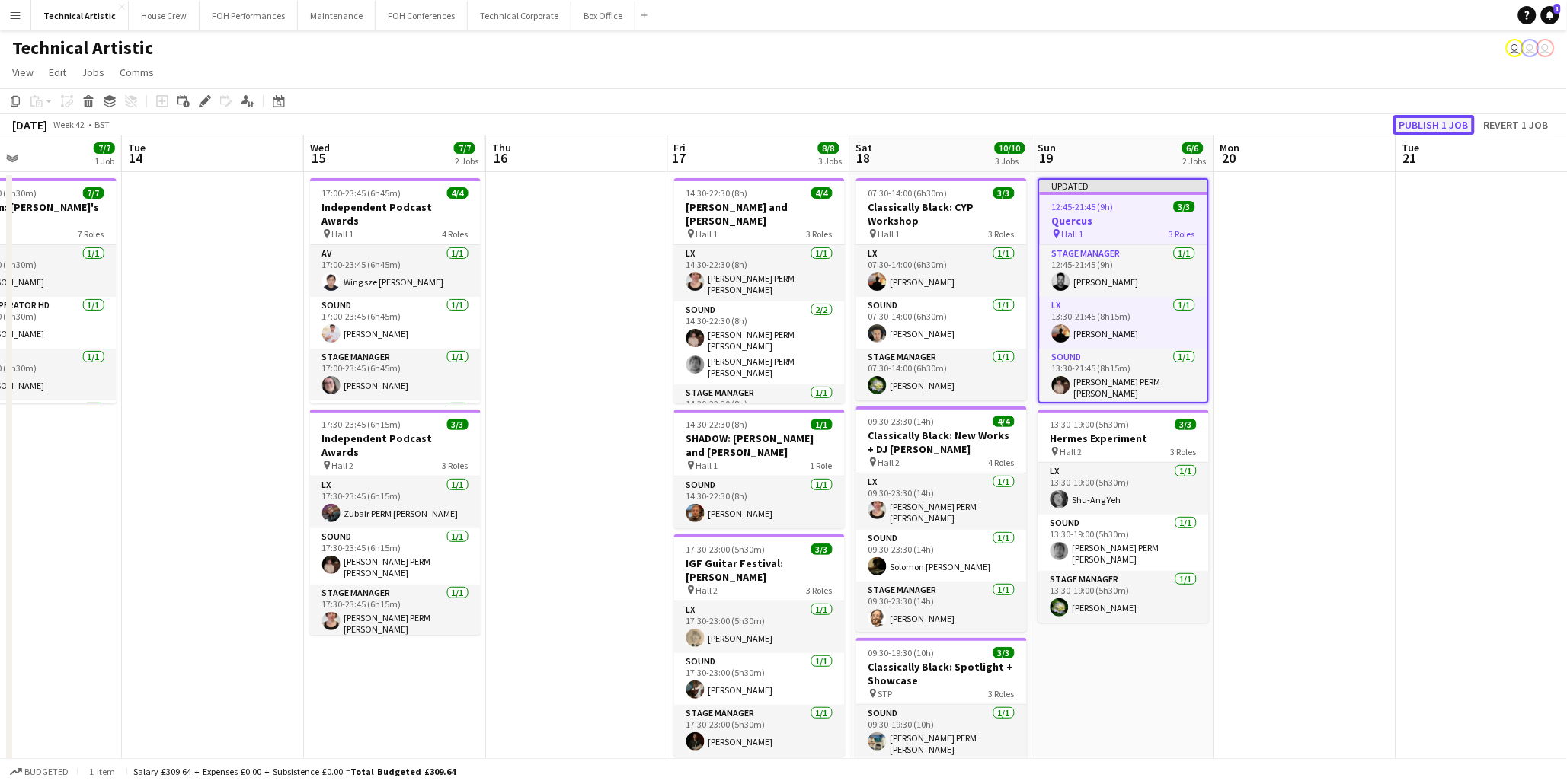
click at [1422, 124] on button "Publish 1 job" at bounding box center [1433, 125] width 81 height 19
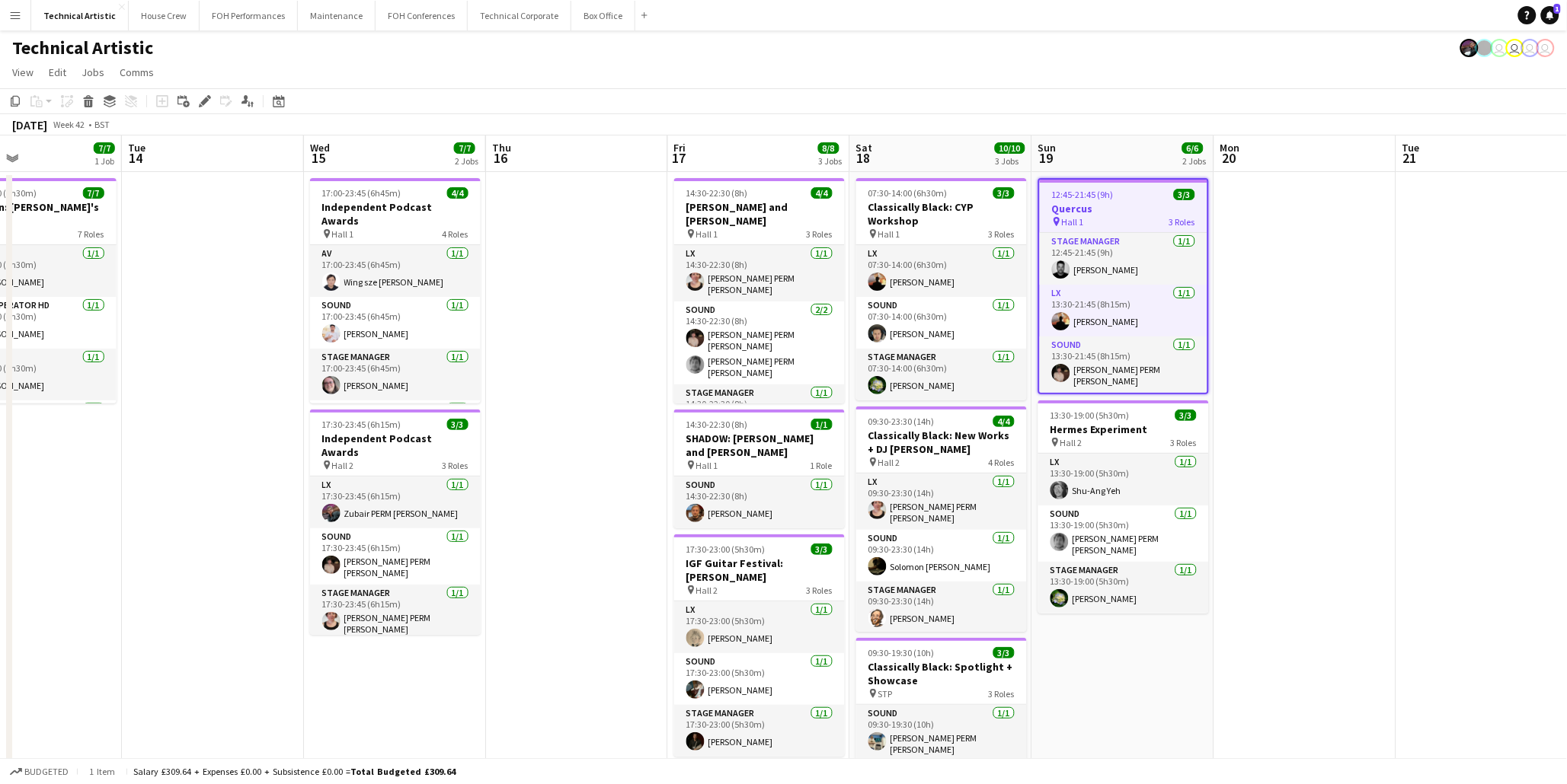
scroll to position [0, 420]
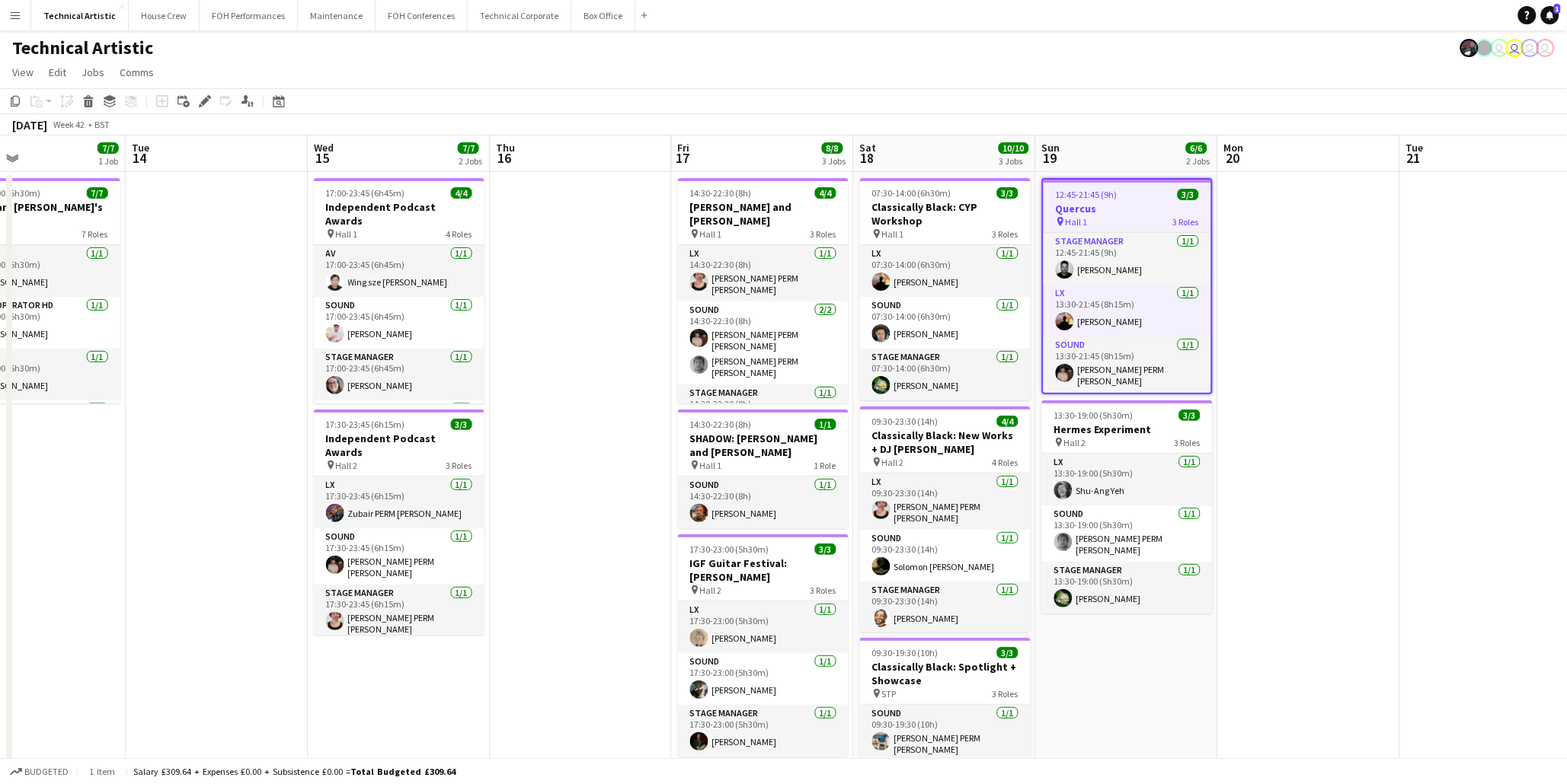
drag, startPoint x: 576, startPoint y: 415, endPoint x: 1601, endPoint y: 398, distance: 1025.1
click at [1567, 398] on html "Menu Boards Boards Boards All jobs Status Workforce Workforce My Workforce Recr…" at bounding box center [784, 460] width 1567 height 919
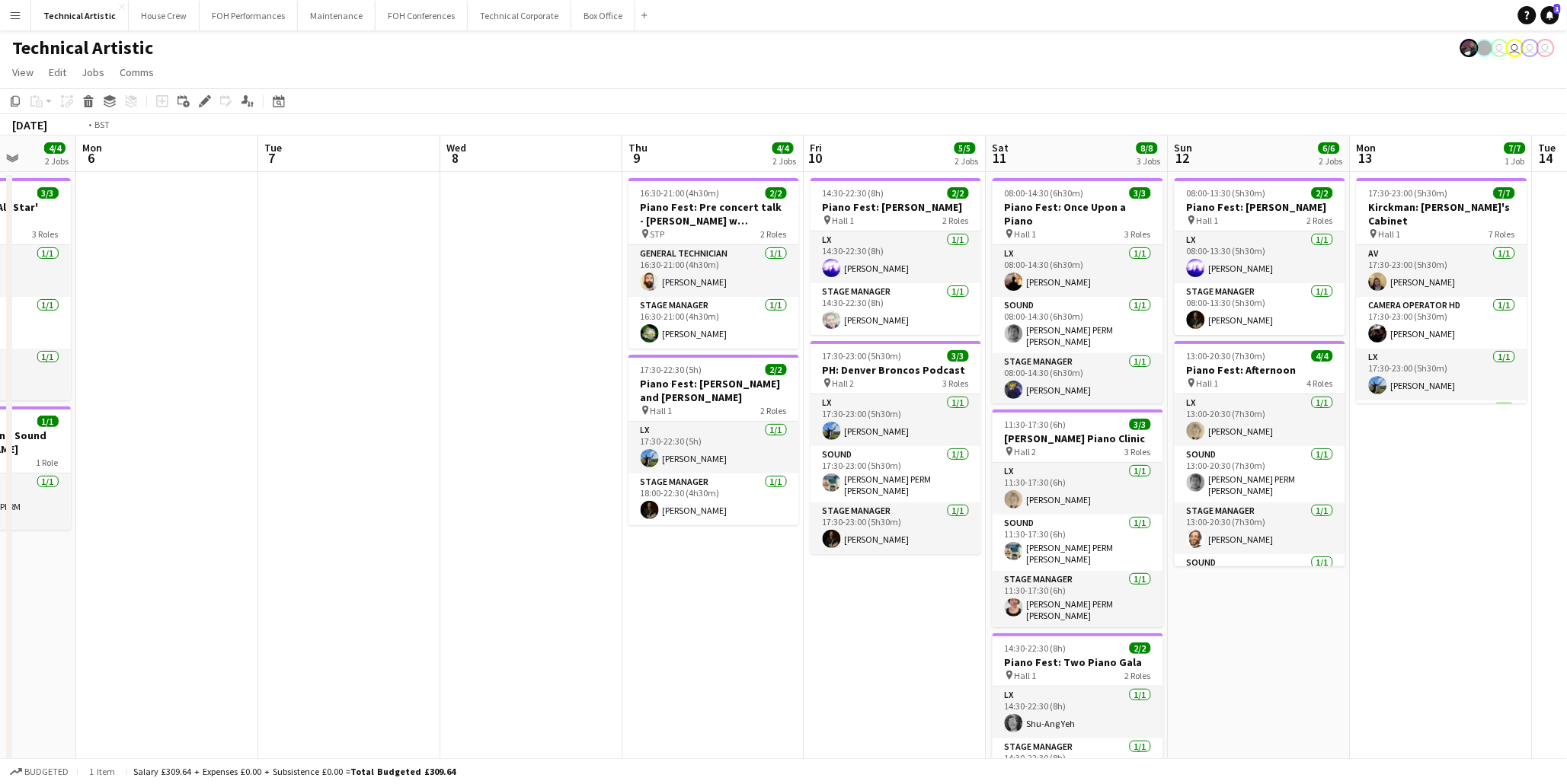
scroll to position [0, 470]
drag, startPoint x: 93, startPoint y: 478, endPoint x: 1601, endPoint y: 529, distance: 1508.9
click at [1567, 529] on html "Menu Boards Boards Boards All jobs Status Workforce Workforce My Workforce Recr…" at bounding box center [784, 460] width 1567 height 919
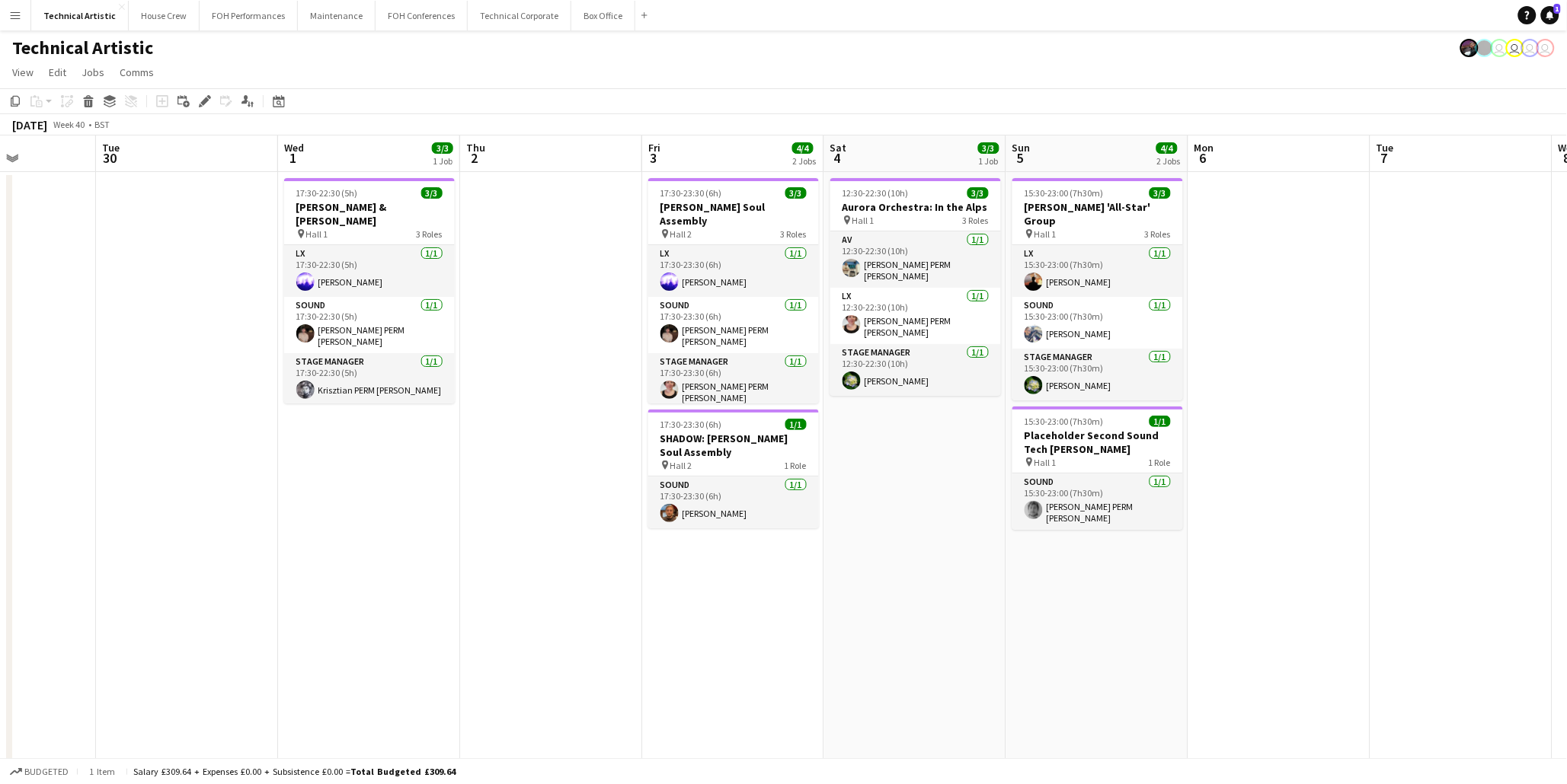
scroll to position [0, 378]
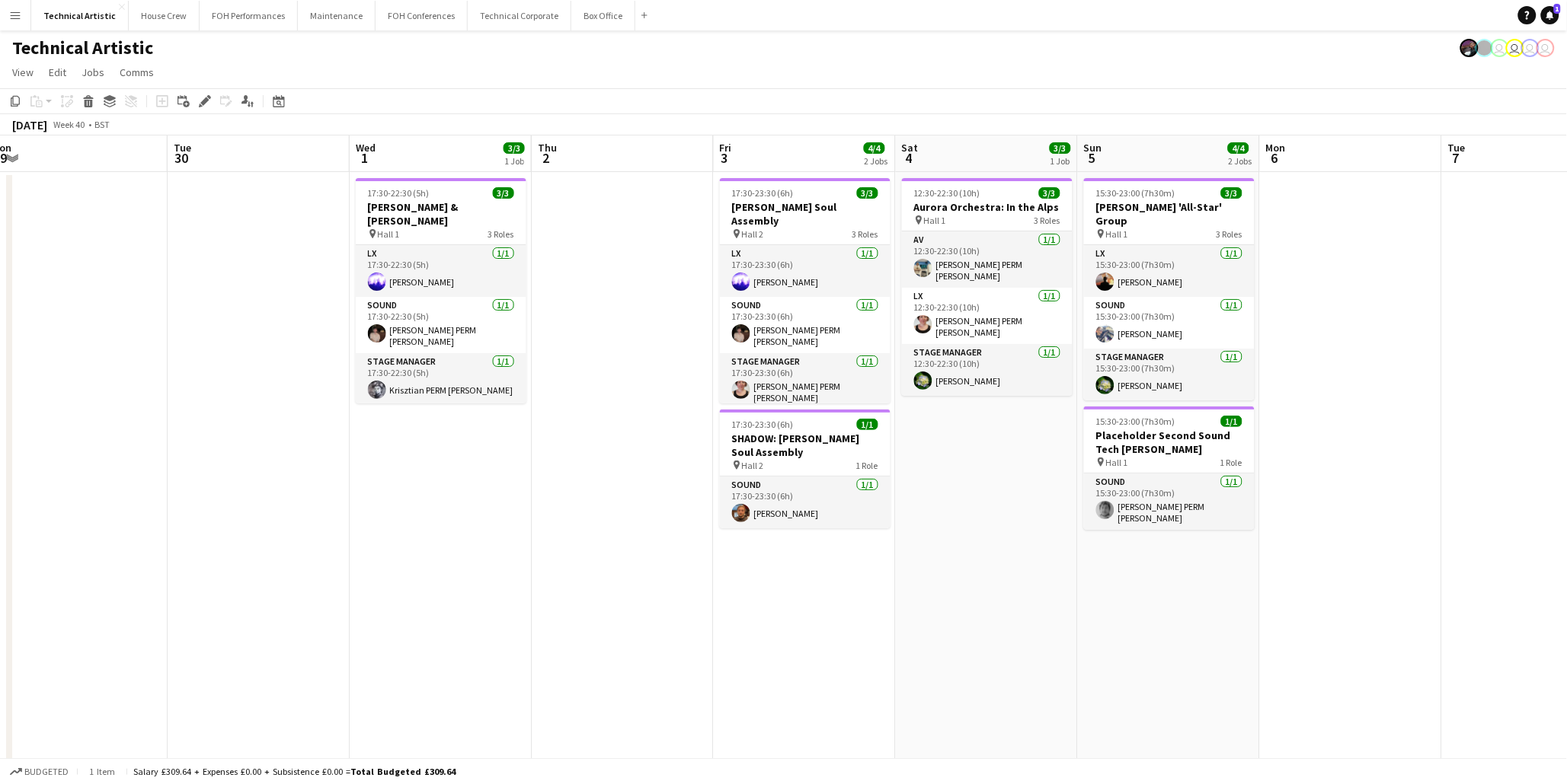
drag, startPoint x: 256, startPoint y: 594, endPoint x: 1351, endPoint y: 521, distance: 1097.4
click at [1351, 521] on app-calendar-viewport "Sat 27 8/8 2 Jobs Sun 28 11/11 2 Jobs Mon 29 Tue 30 Wed 1 3/3 1 Job Thu 2 Fri 3…" at bounding box center [784, 514] width 1567 height 757
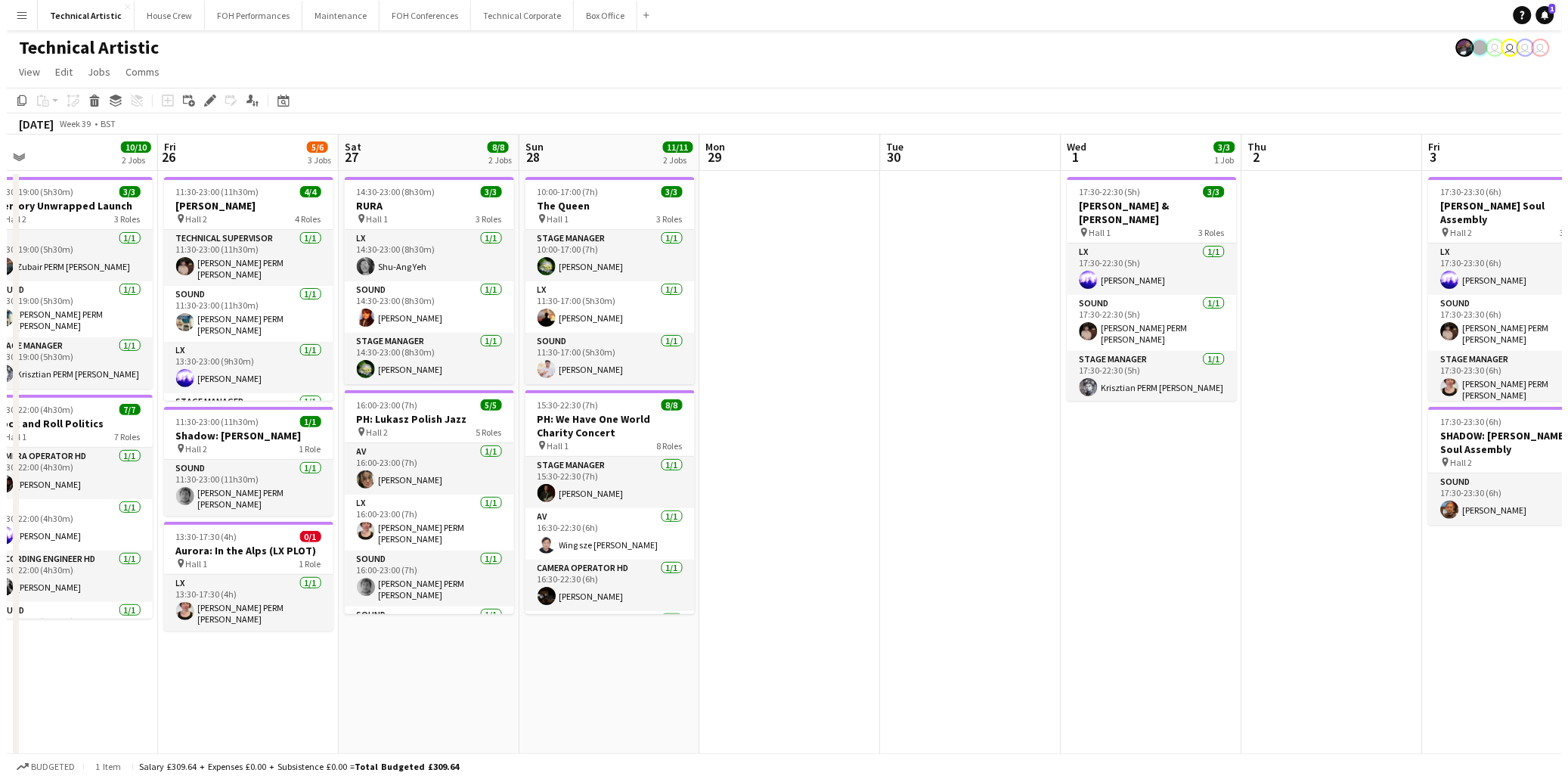
scroll to position [0, 388]
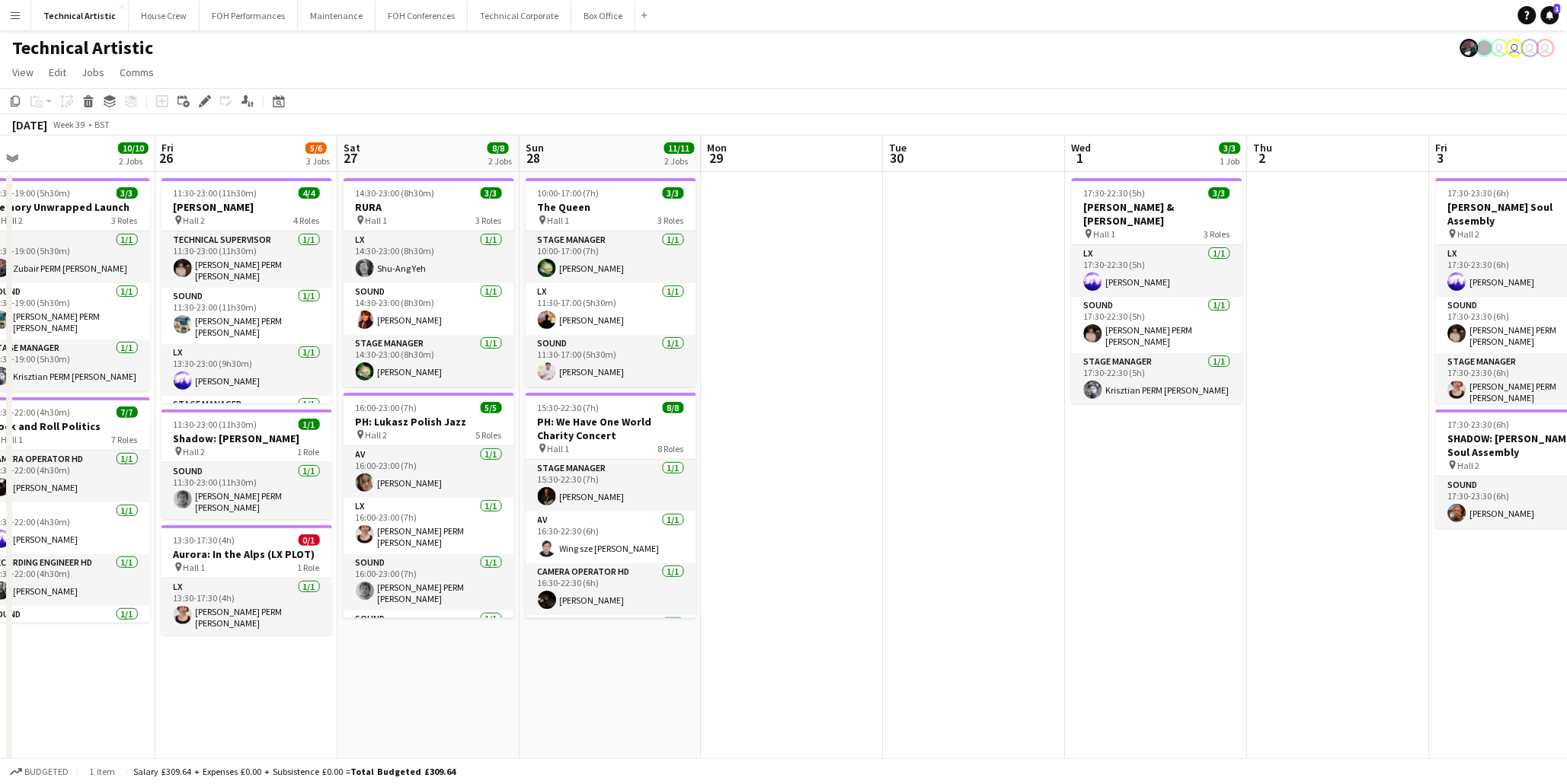
drag, startPoint x: 314, startPoint y: 508, endPoint x: 1029, endPoint y: 454, distance: 717.0
click at [1029, 454] on app-calendar-viewport "Tue 23 1/1 1 Job Wed 24 Thu 25 10/10 2 Jobs Fri 26 5/6 3 Jobs Sat 27 8/8 2 Jobs…" at bounding box center [784, 514] width 1567 height 757
click at [140, 15] on button "House Crew Close" at bounding box center [164, 16] width 71 height 30
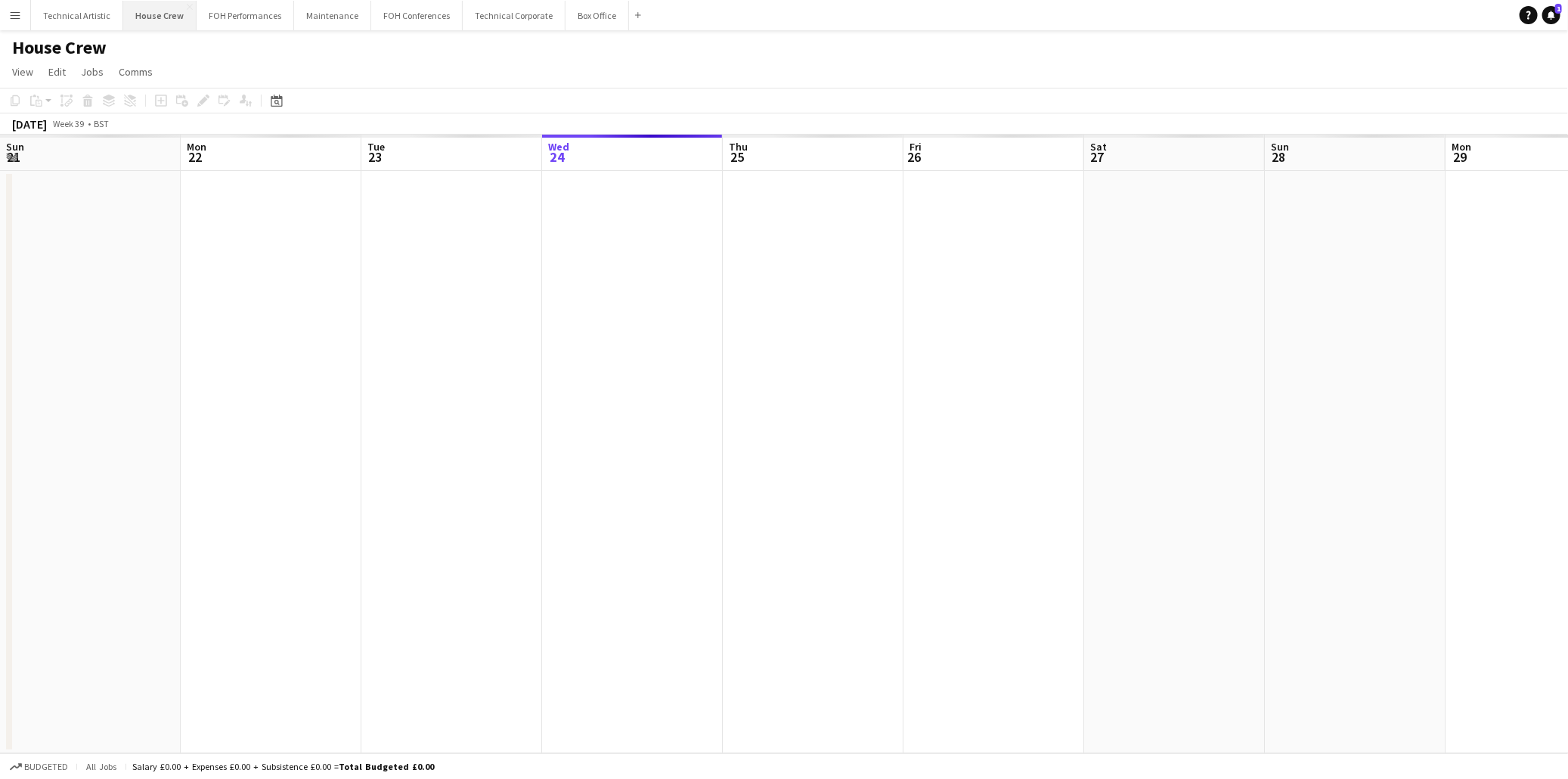
scroll to position [0, 361]
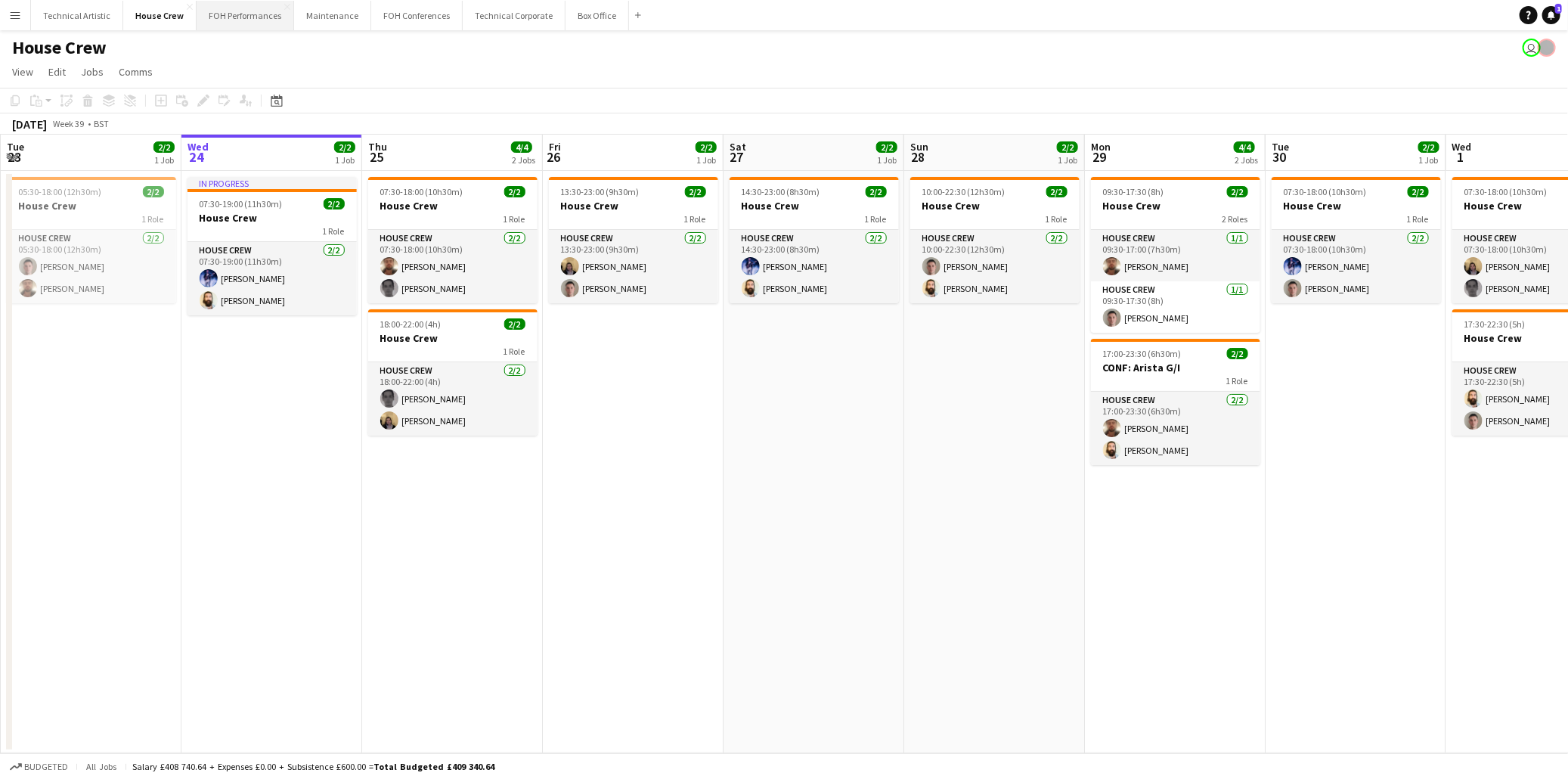
click at [239, 25] on button "FOH Performances Close" at bounding box center [245, 16] width 97 height 30
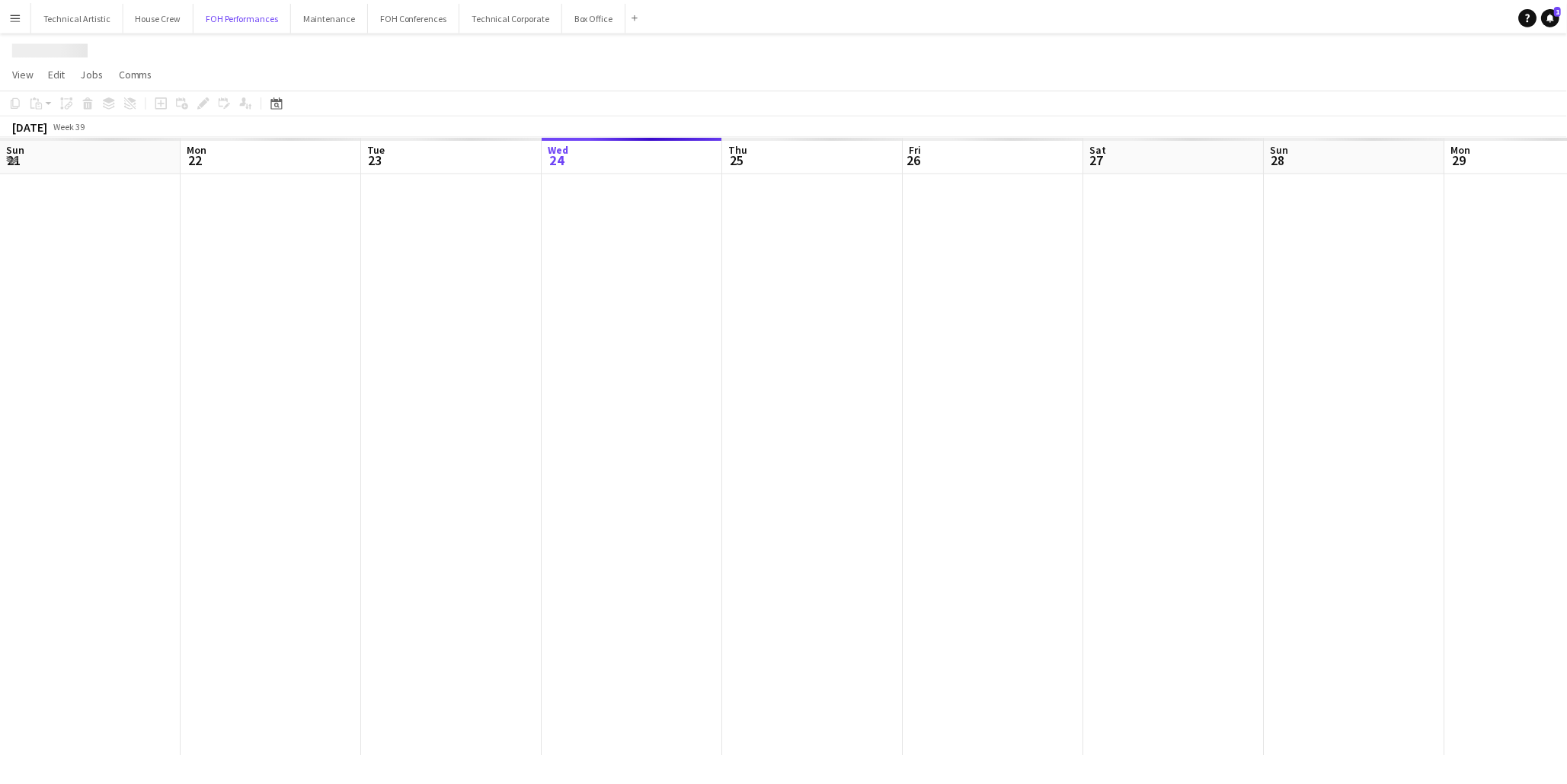
scroll to position [0, 363]
